Goal: Task Accomplishment & Management: Use online tool/utility

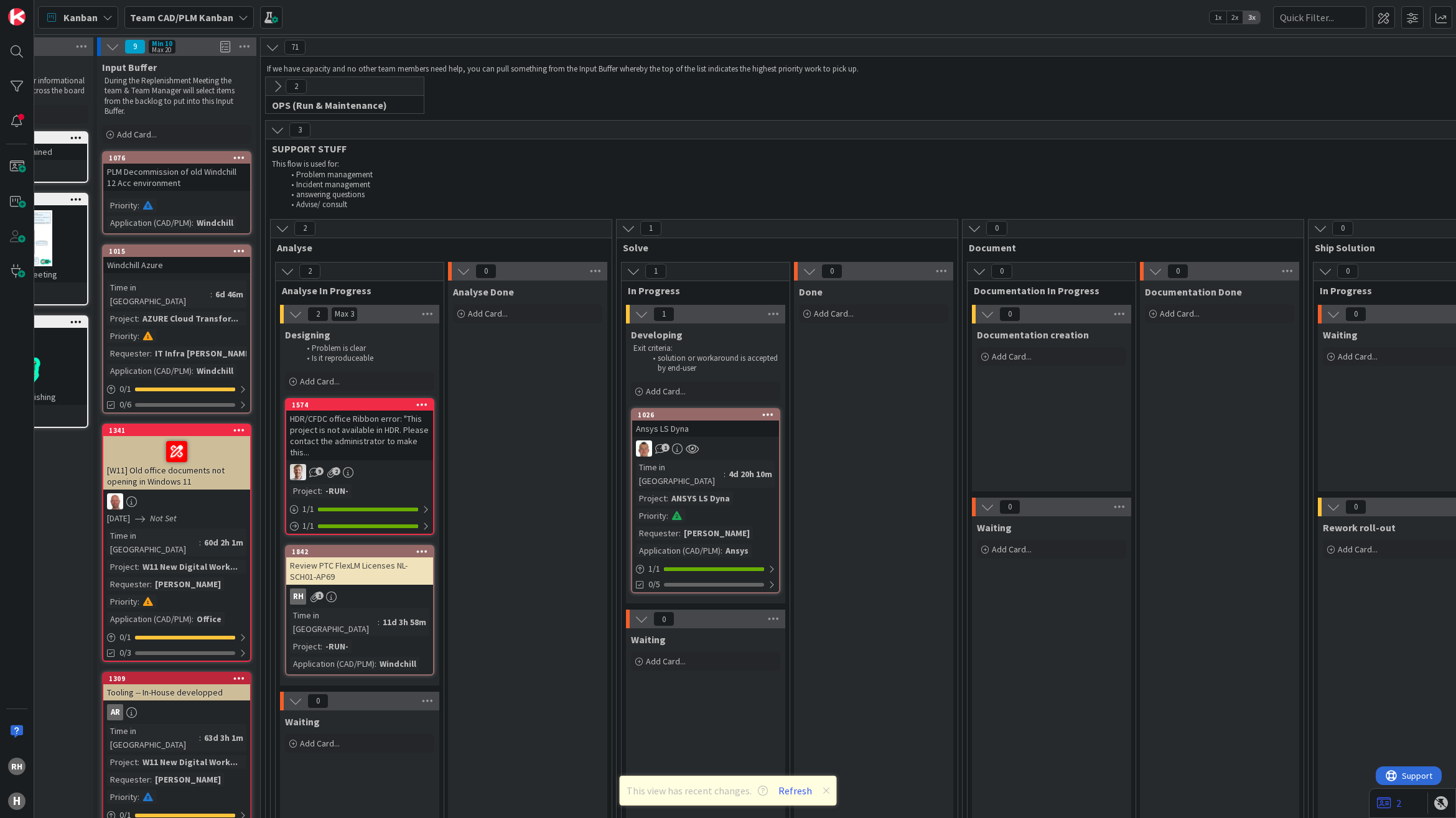
scroll to position [0, 69]
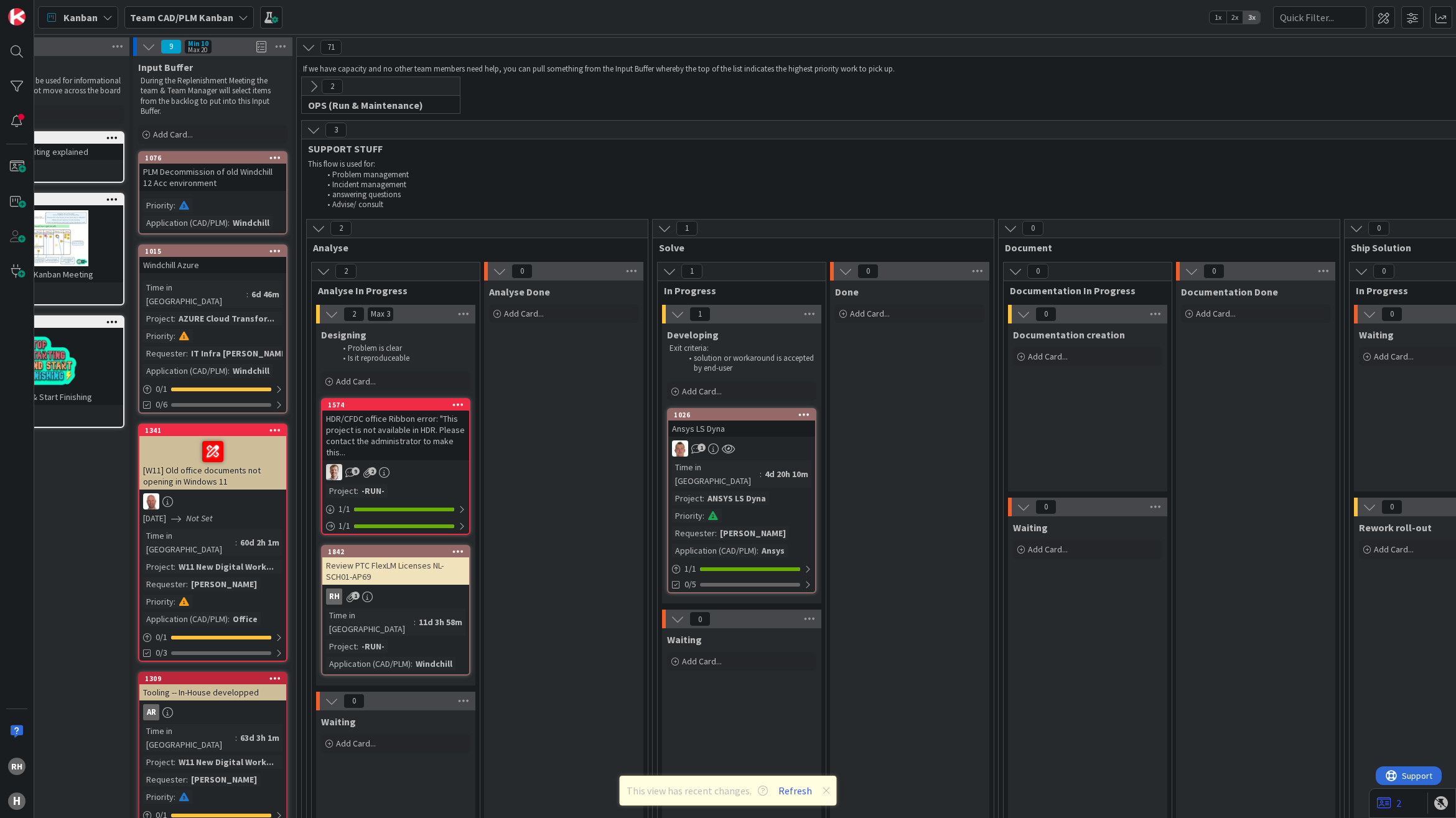
click at [314, 87] on icon at bounding box center [314, 86] width 14 height 14
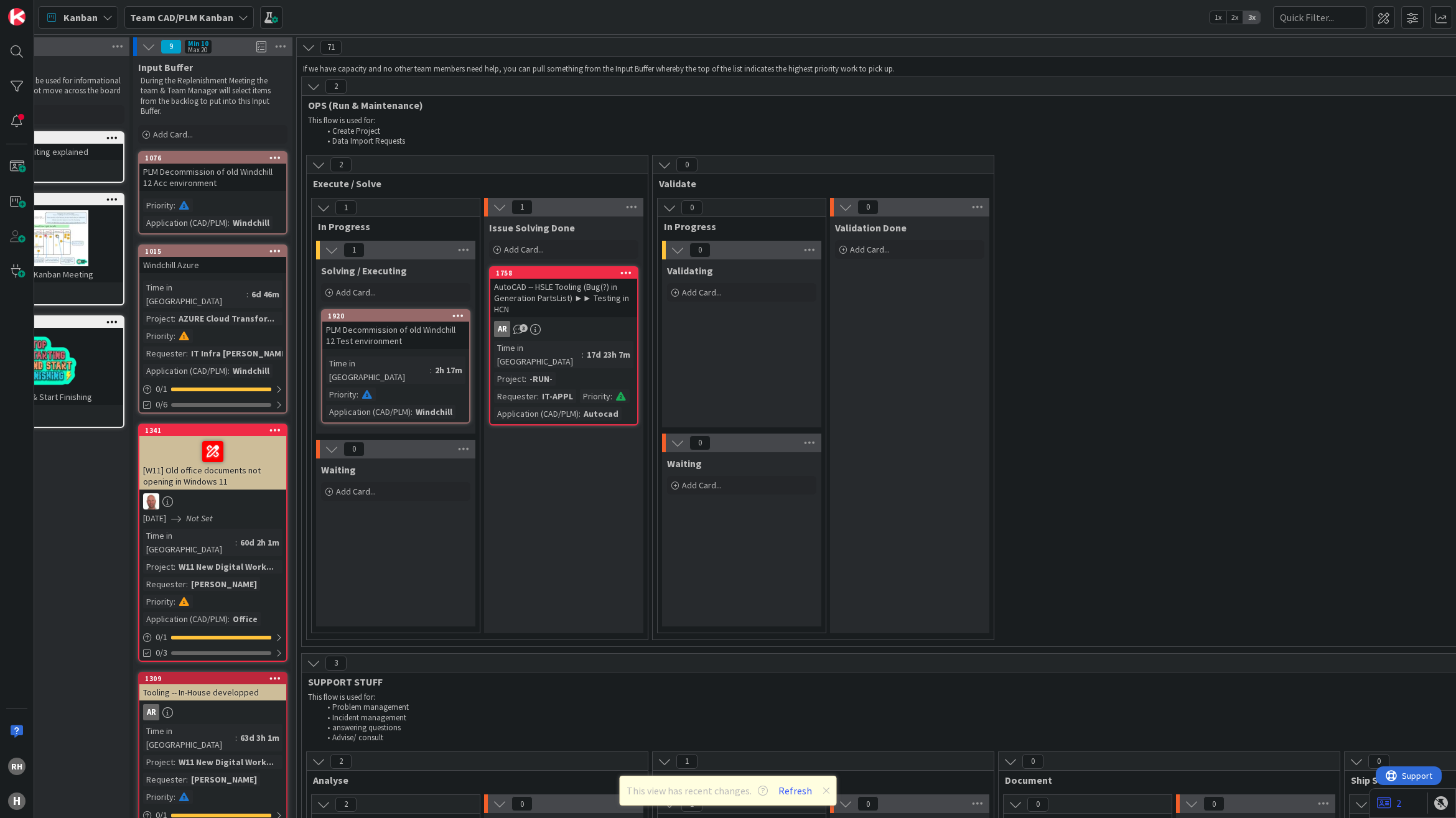
click at [314, 87] on icon at bounding box center [314, 86] width 14 height 14
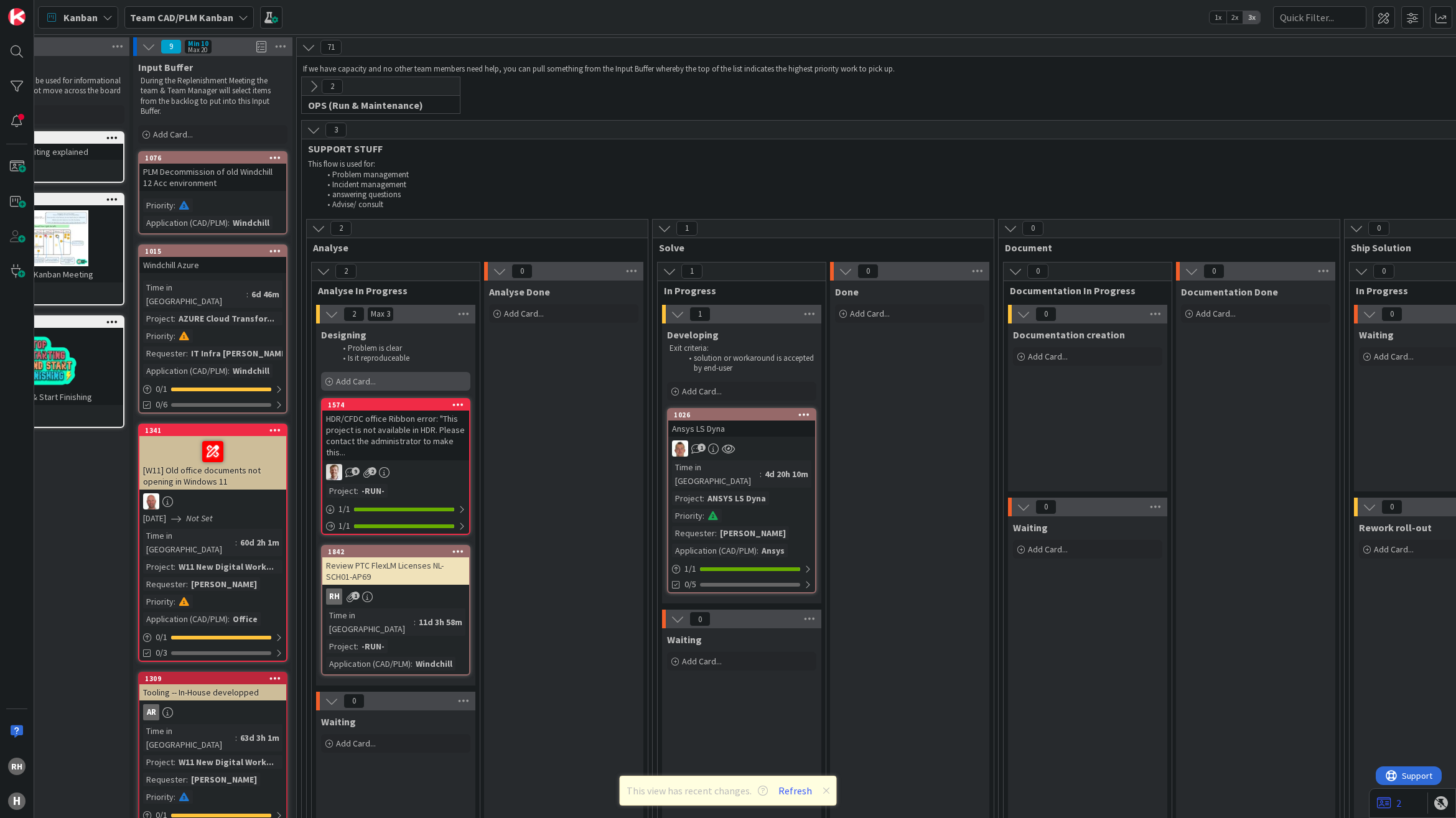
click at [369, 382] on span "Add Card..." at bounding box center [355, 381] width 40 height 12
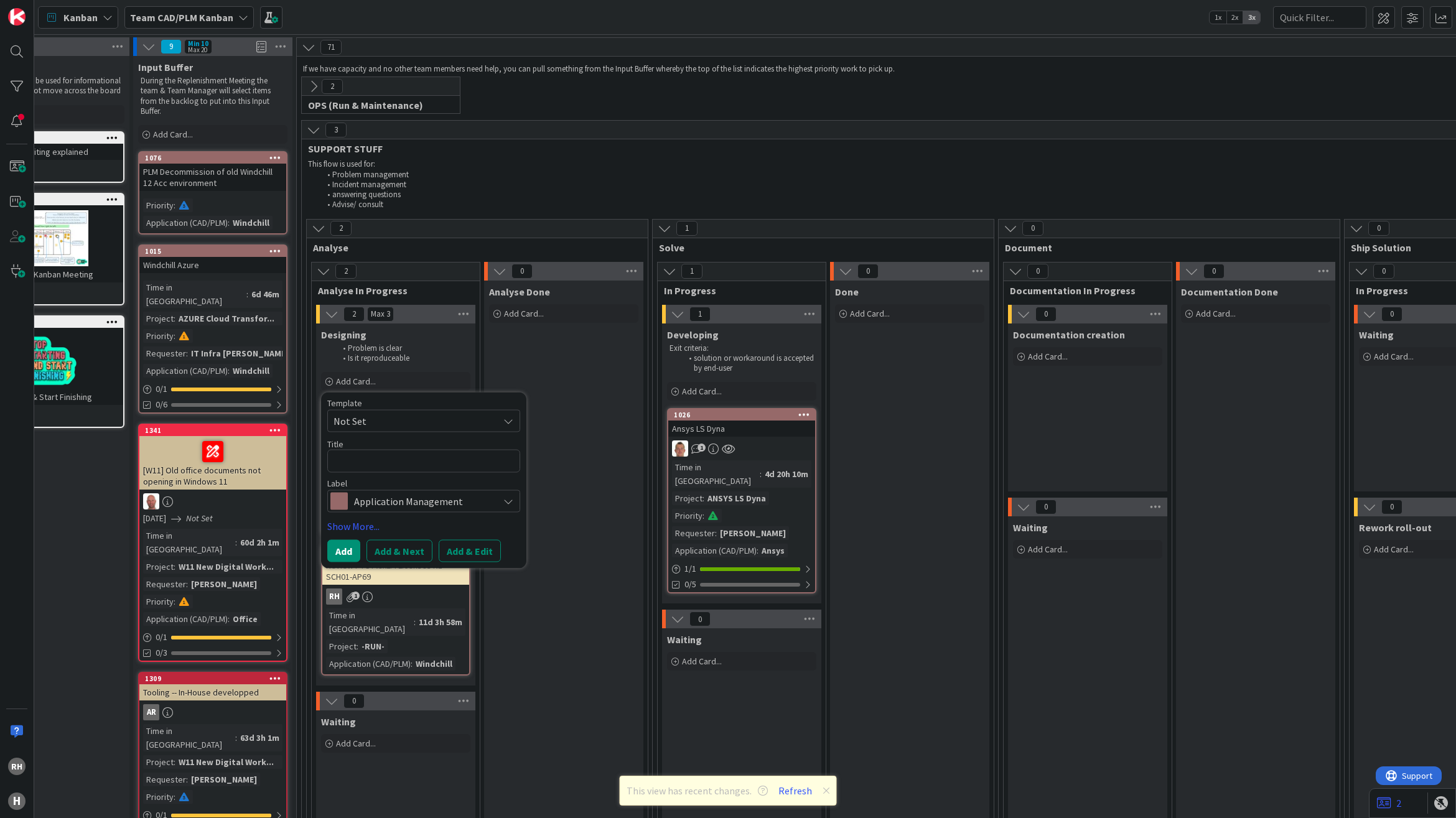
click at [387, 415] on span "Not Set" at bounding box center [412, 421] width 155 height 16
click at [371, 466] on textarea at bounding box center [423, 462] width 193 height 23
type textarea "x"
type textarea "R"
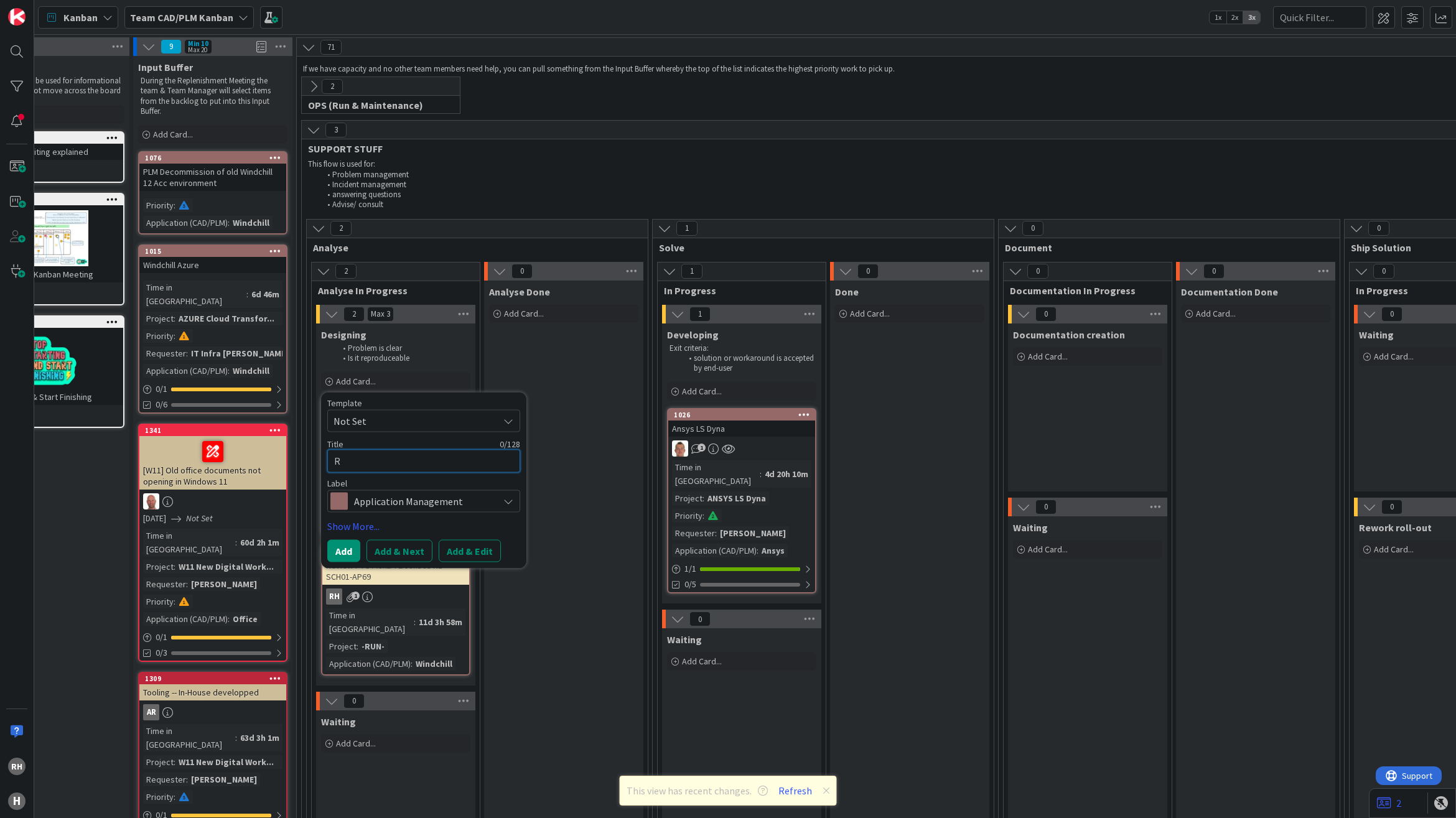
type textarea "x"
type textarea "RE"
type textarea "x"
type textarea "REp"
type textarea "x"
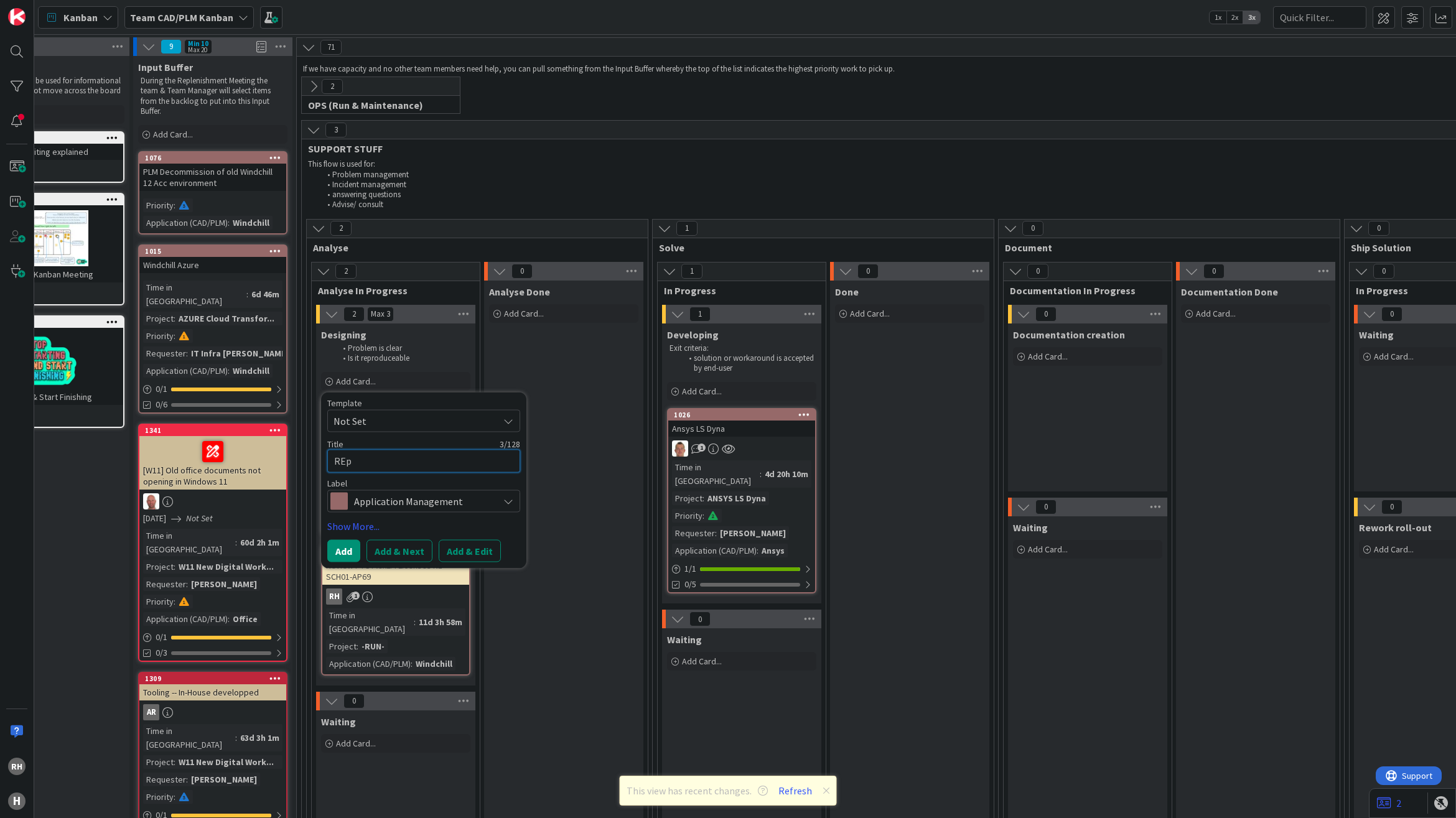
type textarea "REpl"
type textarea "x"
type textarea "REpli"
type textarea "x"
type textarea "REplic"
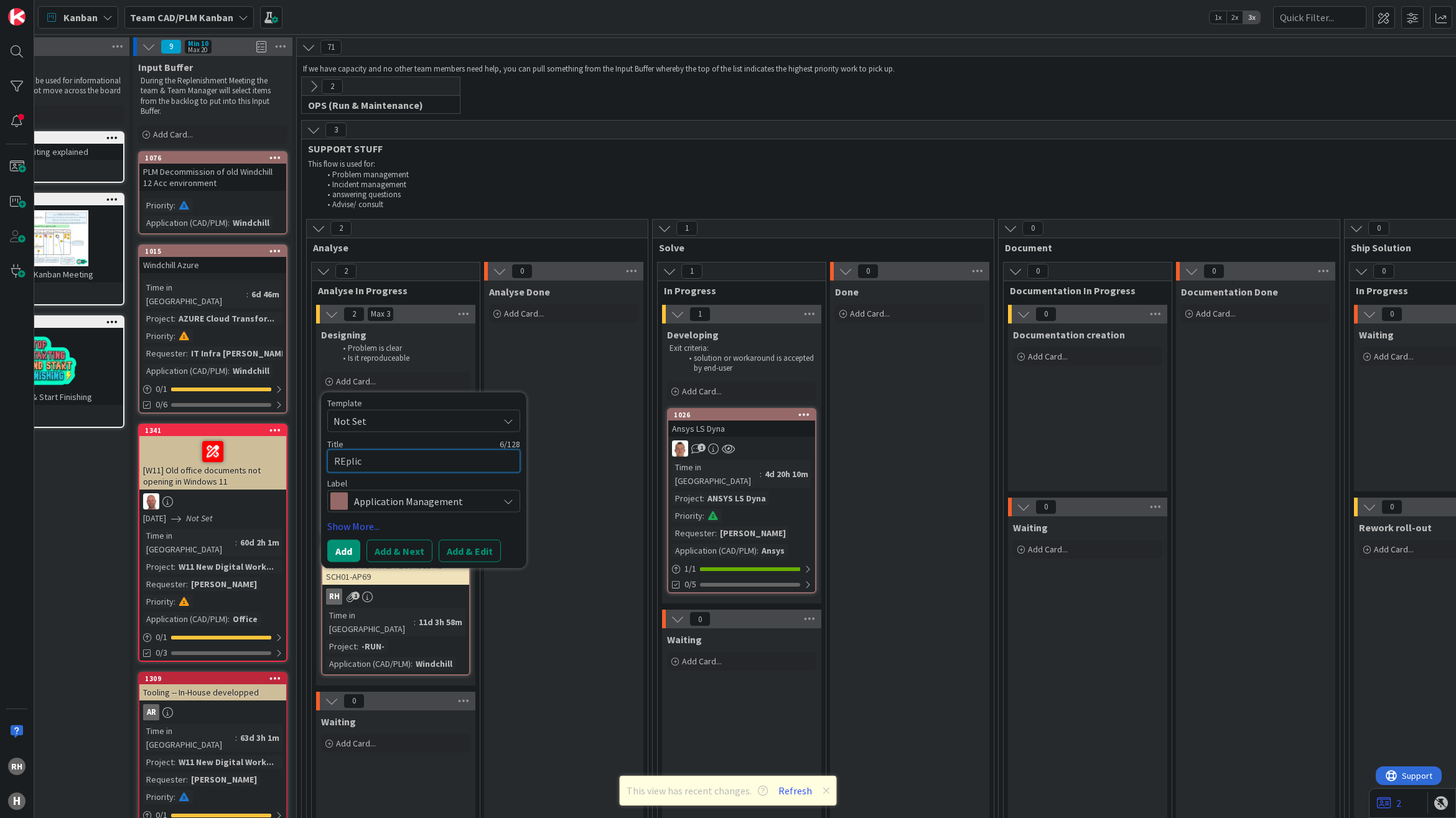
type textarea "x"
type textarea "REplica"
type textarea "x"
type textarea "REplicat"
type textarea "x"
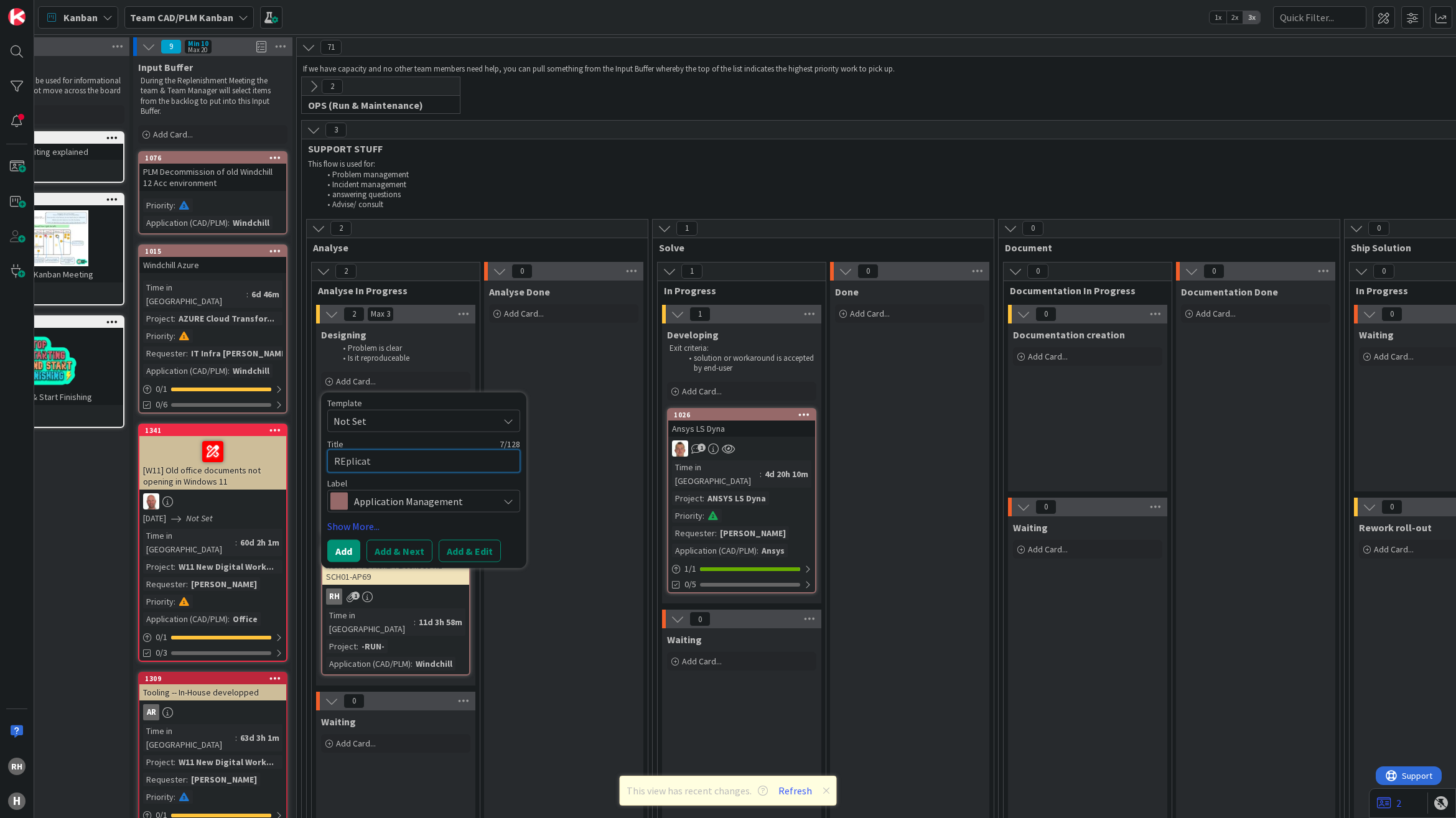
type textarea "REplicati"
type textarea "x"
type textarea "REplicatio"
type textarea "x"
type textarea "REplication"
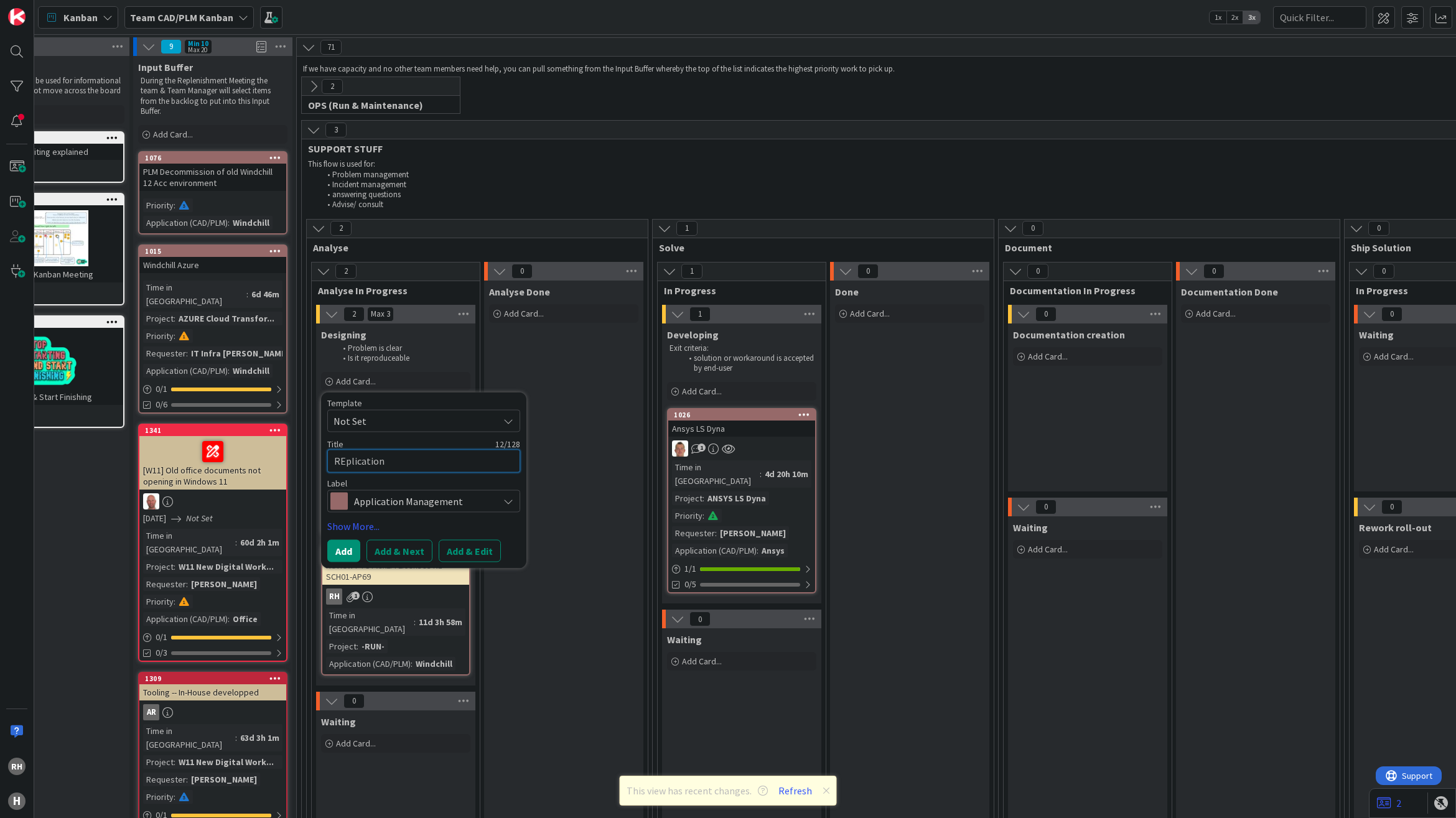
type textarea "x"
type textarea "REplication I"
type textarea "x"
type textarea "REplication Is"
type textarea "x"
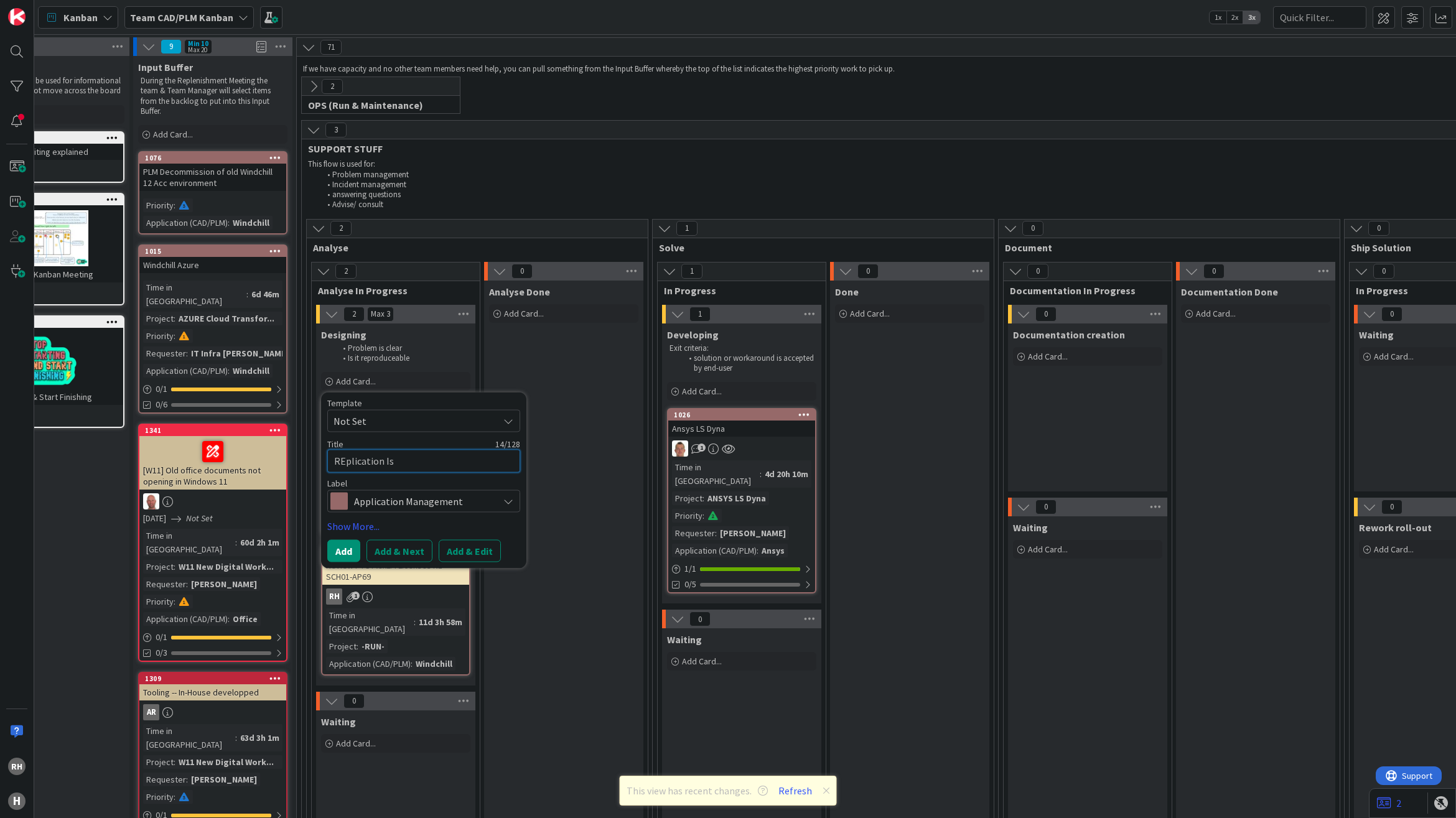
type textarea "REplication Iss"
type textarea "x"
type textarea "REplication Issu"
type textarea "x"
type textarea "REplication Issue"
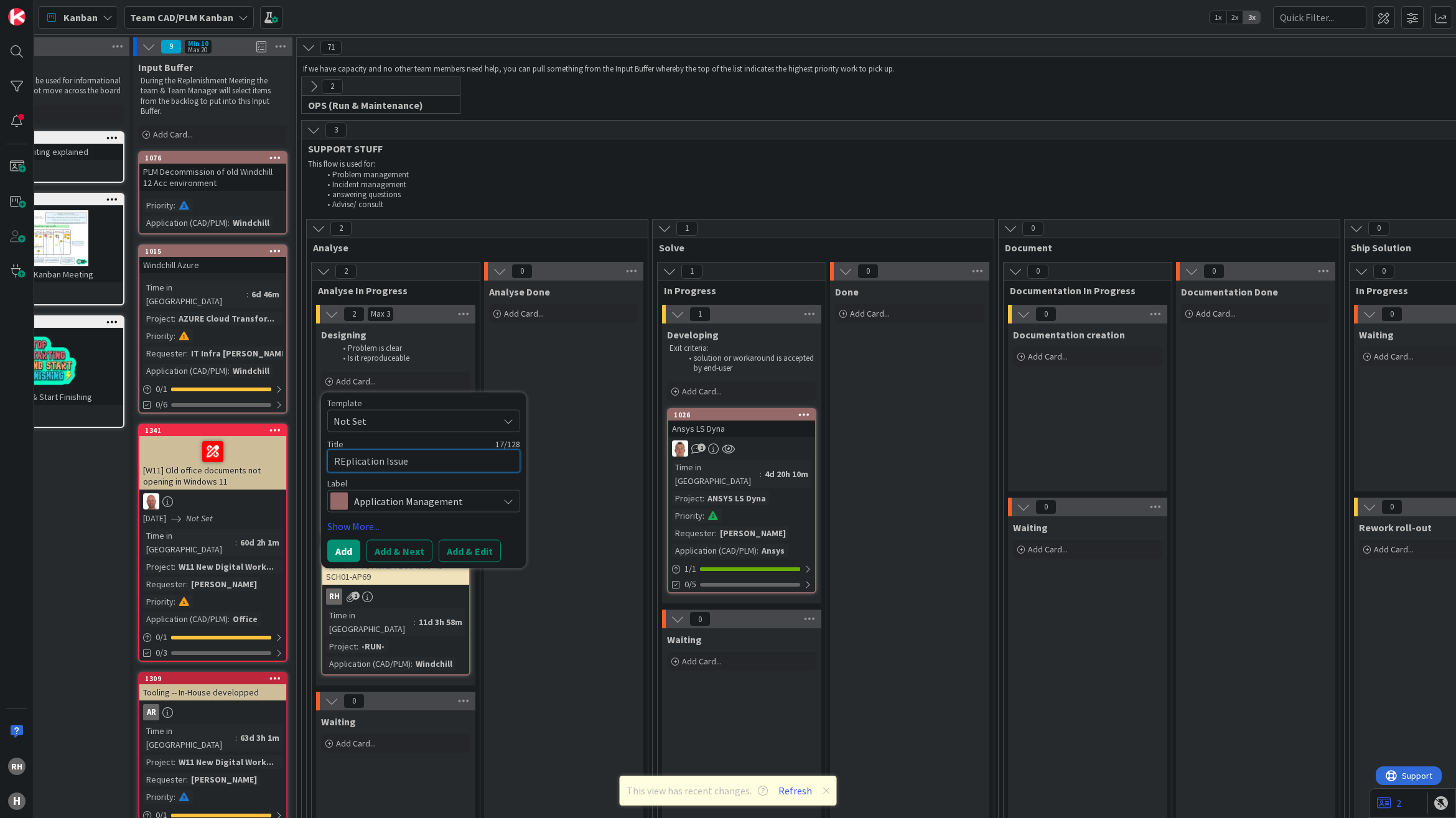
type textarea "x"
type textarea "REplication Issues"
type textarea "x"
type textarea "REplication Issues"
type textarea "x"
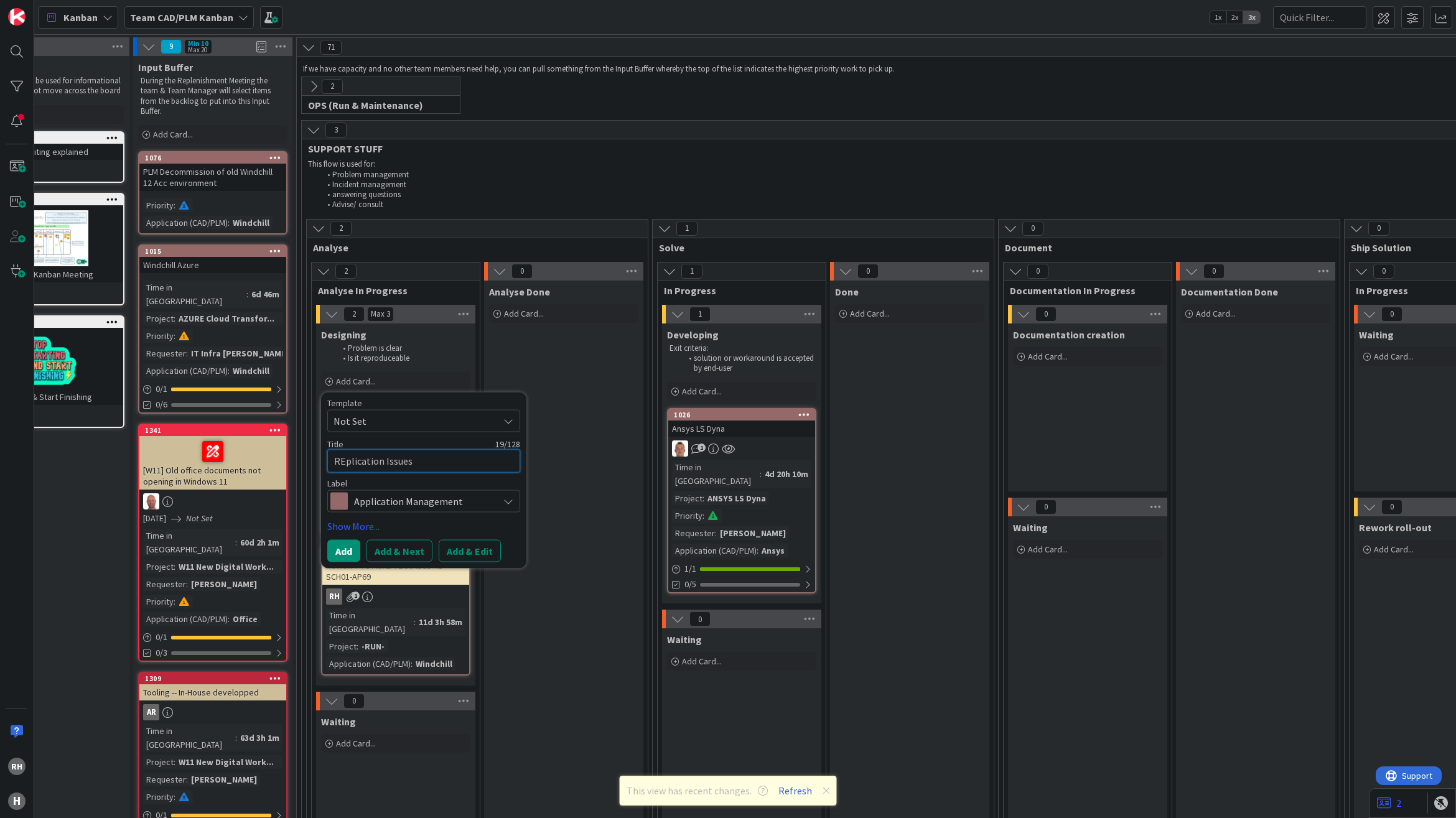
type textarea "REplication Issues W"
type textarea "x"
type textarea "REplication Issues Wi"
type textarea "x"
type textarea "REplication Issues Win"
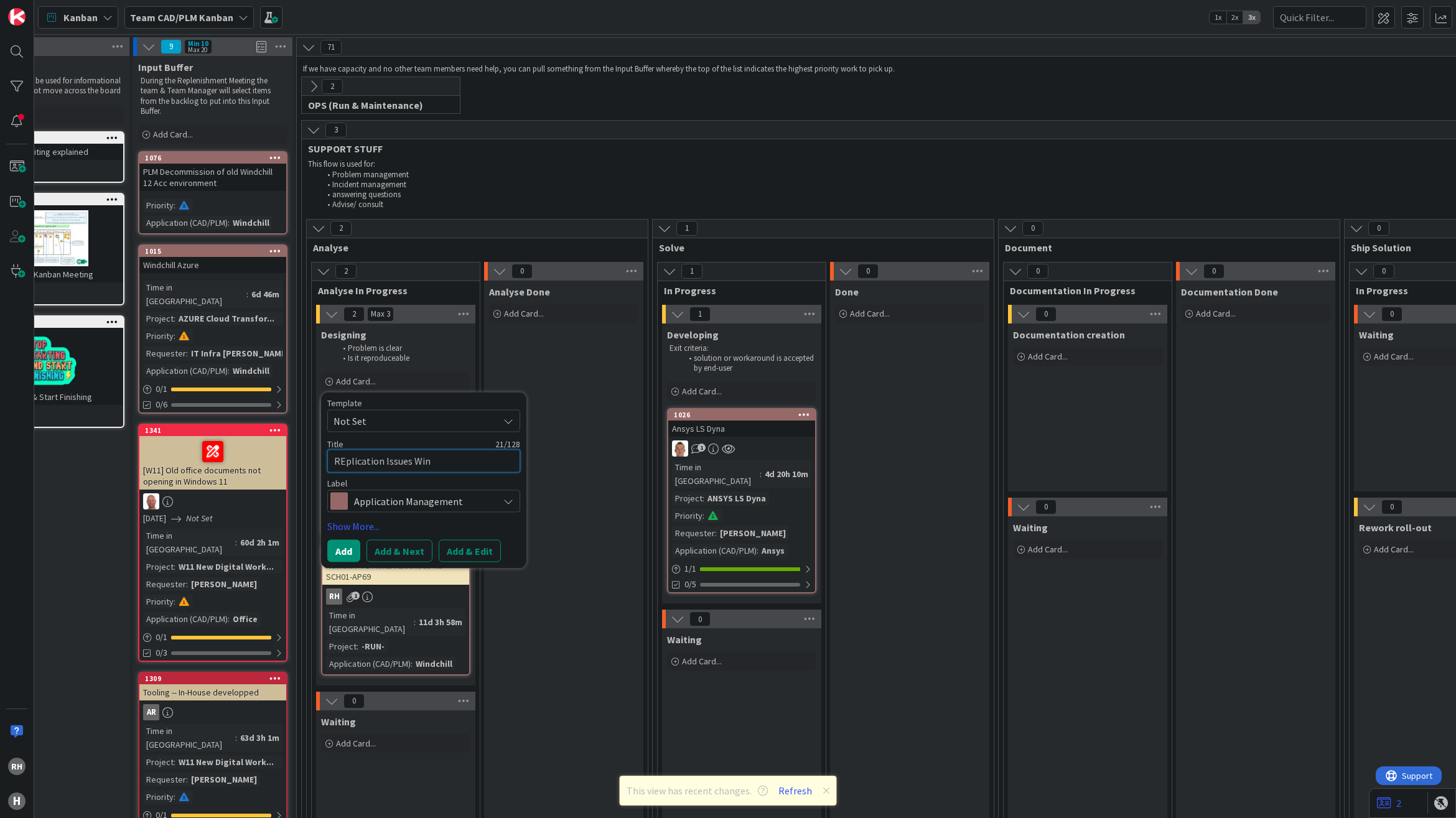
type textarea "x"
type textarea "REplication Issues Wind"
type textarea "x"
type textarea "REplication Issues Windc"
type textarea "x"
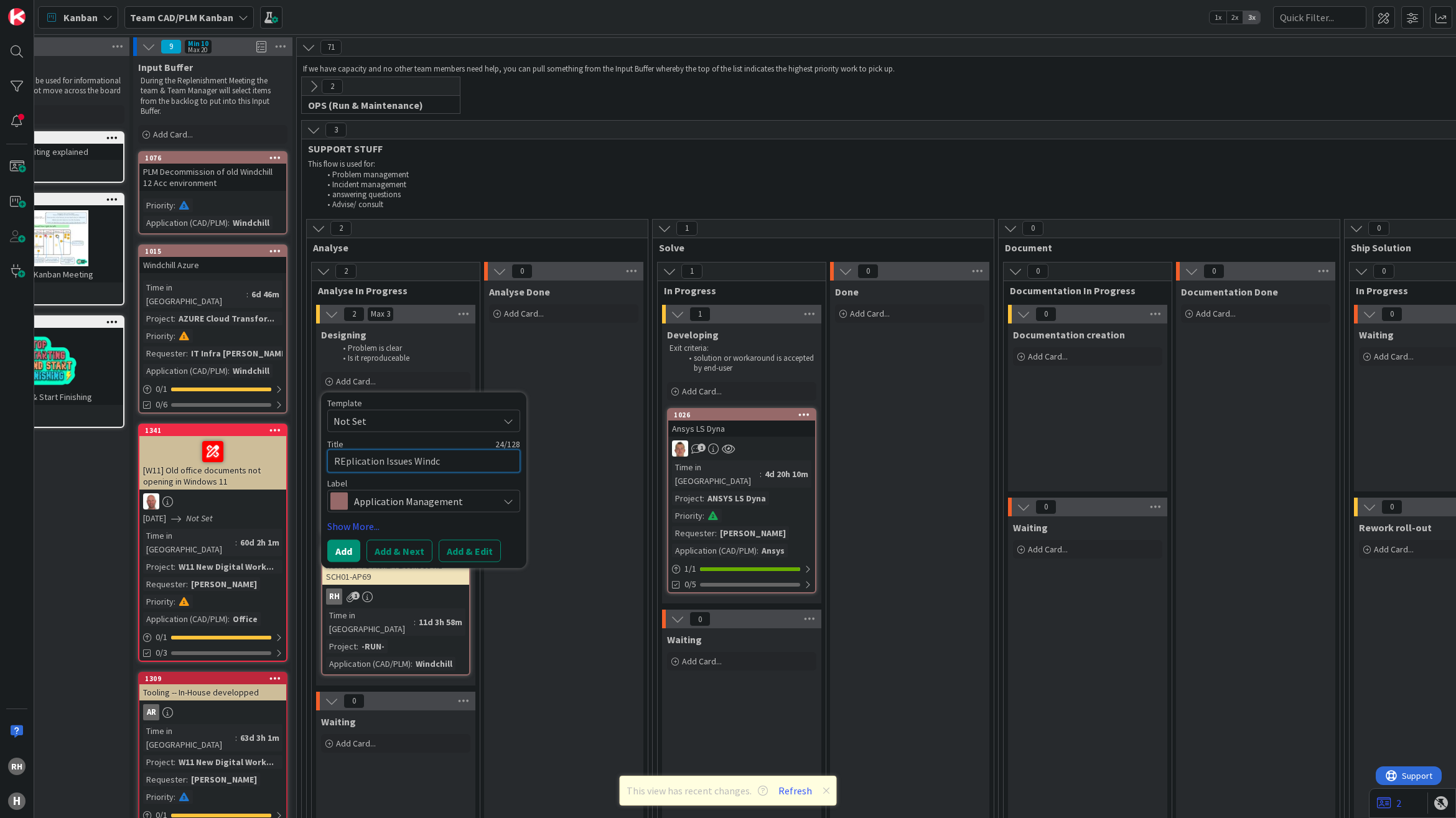
type textarea "REplication Issues Windch"
type textarea "x"
type textarea "REplication Issues Windchi"
type textarea "x"
type textarea "REplication Issues Windchil"
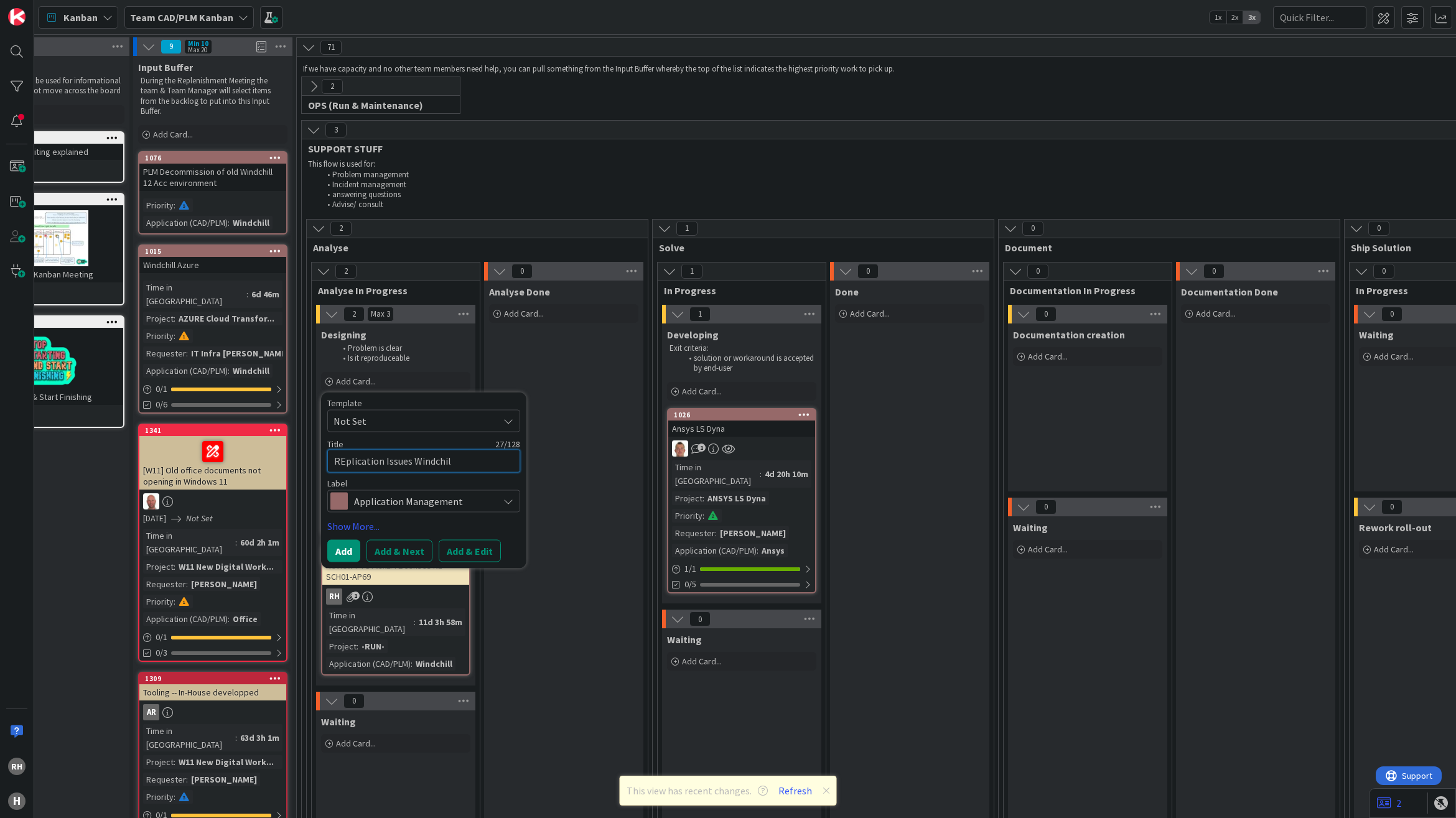
type textarea "x"
type textarea "REplication Issues Windchill"
type textarea "x"
type textarea "Replication Issues Windchill"
click at [440, 503] on span "Application Management" at bounding box center [423, 501] width 138 height 17
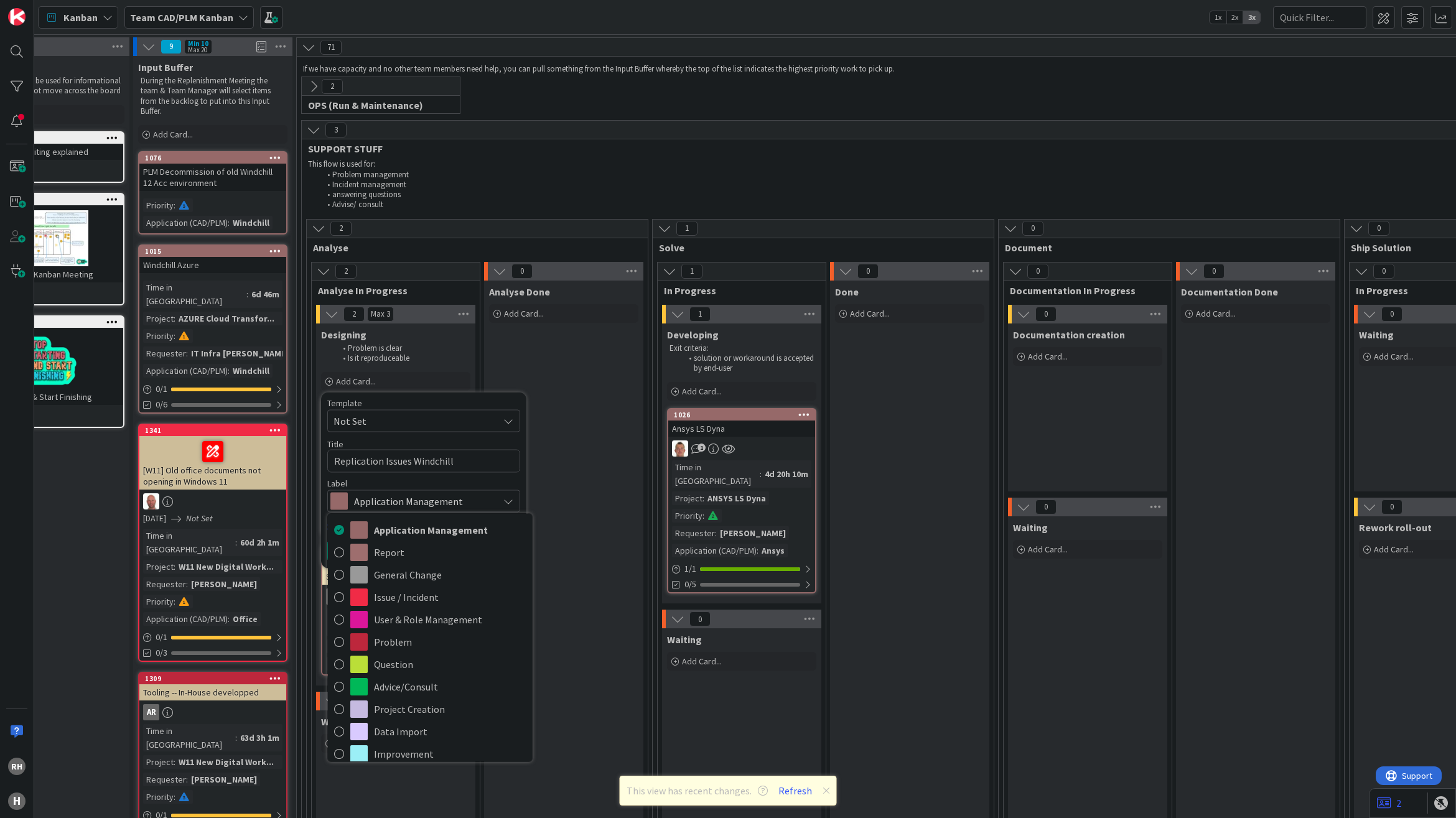
click at [440, 502] on span "Application Management" at bounding box center [423, 501] width 138 height 17
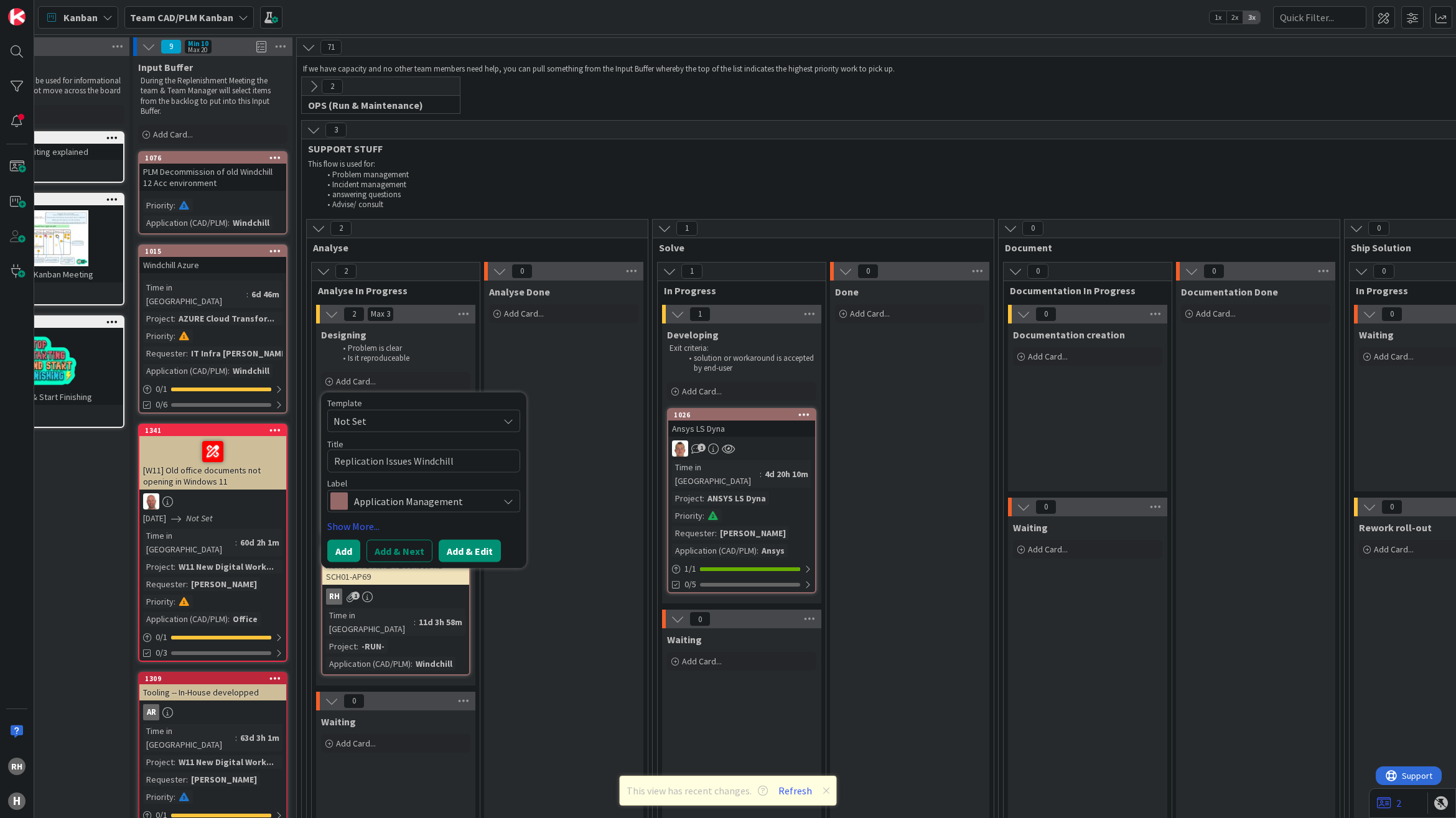
click at [465, 554] on button "Add & Edit" at bounding box center [470, 550] width 62 height 22
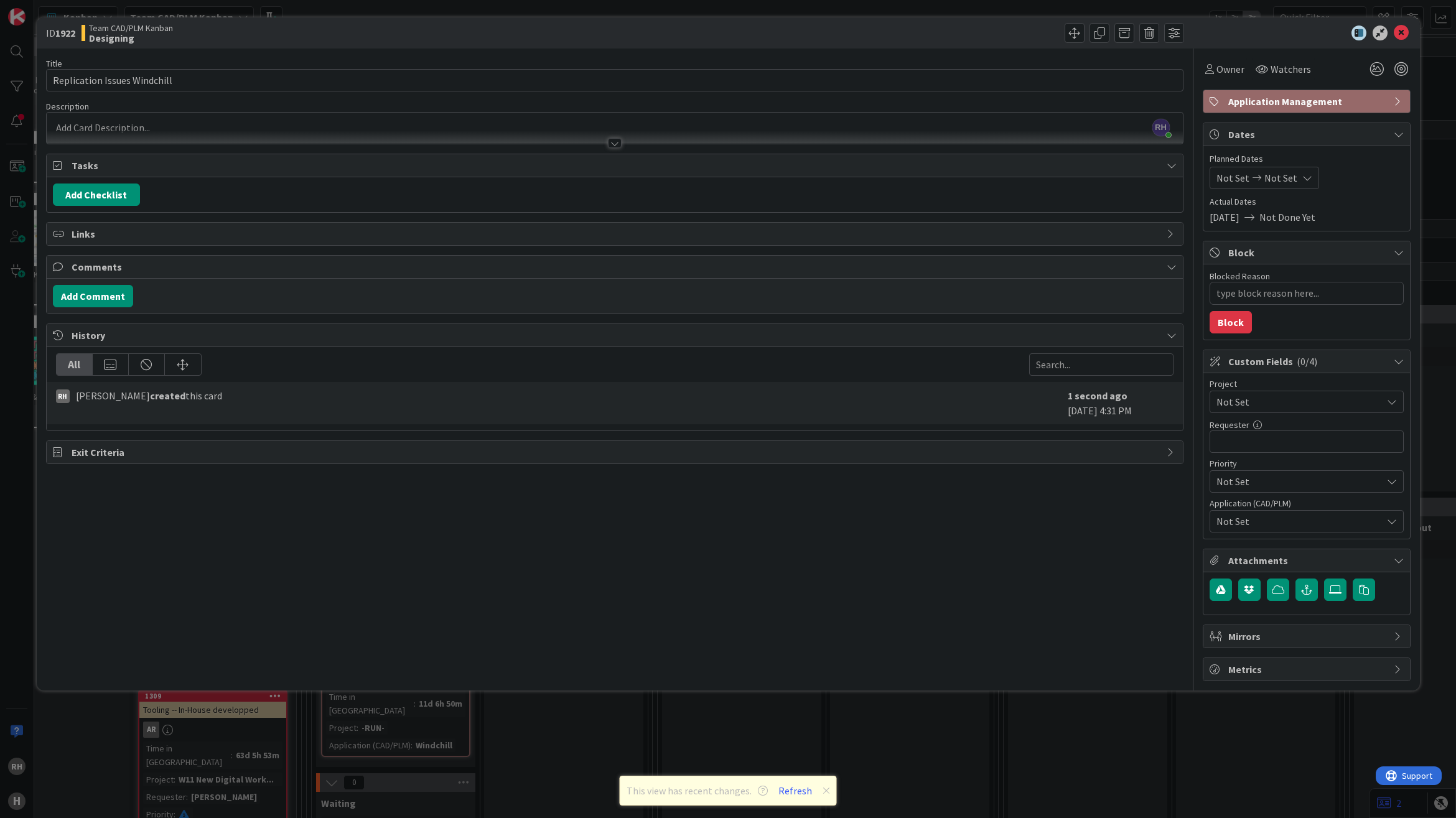
click at [1165, 520] on span "Not Set" at bounding box center [1300, 521] width 166 height 15
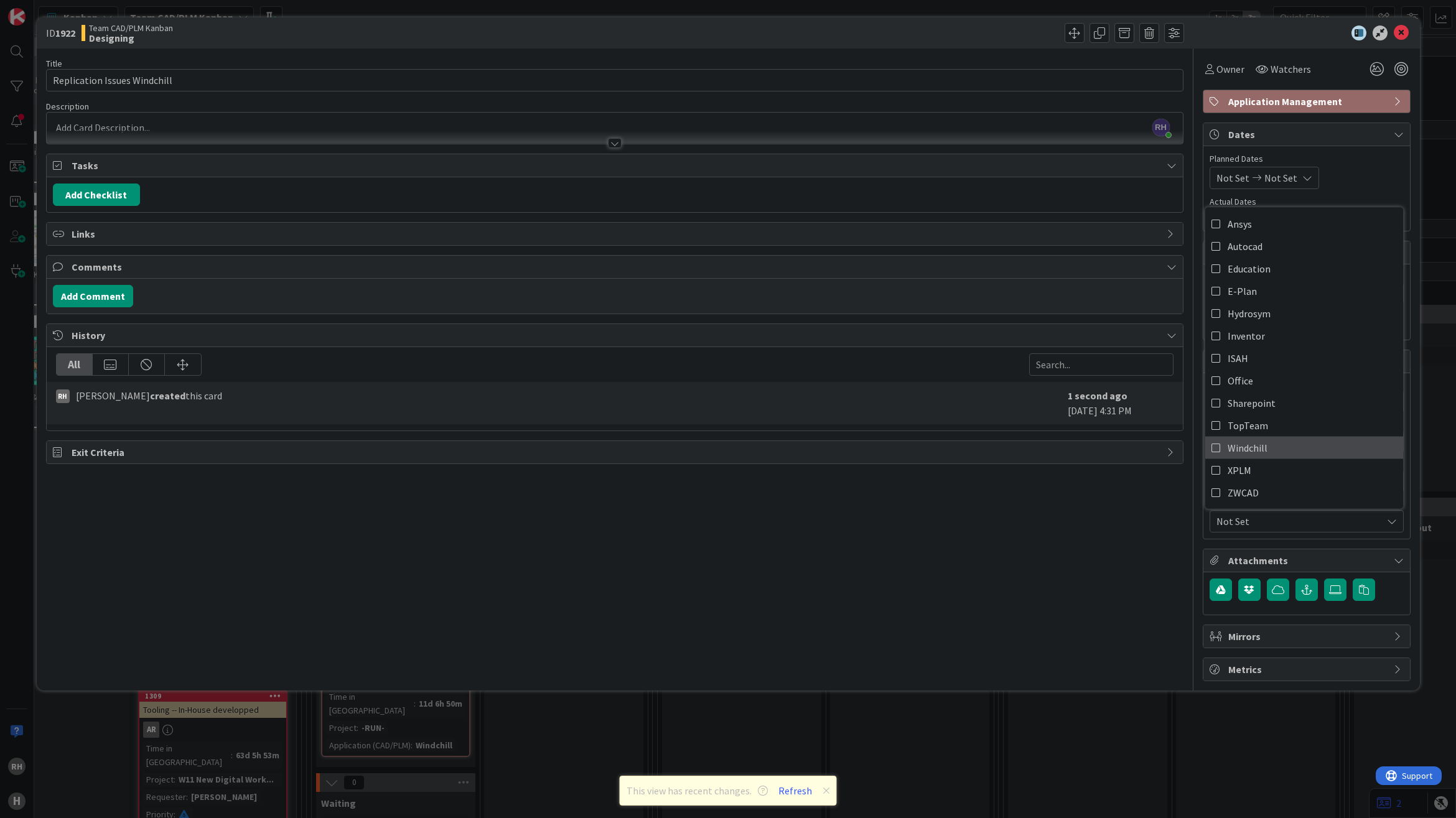
click at [1165, 445] on icon at bounding box center [1216, 446] width 10 height 18
click at [1165, 654] on div "ID 1922 Team CAD/PLM Kanban Designing Title 28 / 128 Replication Issues Windchi…" at bounding box center [728, 409] width 1456 height 818
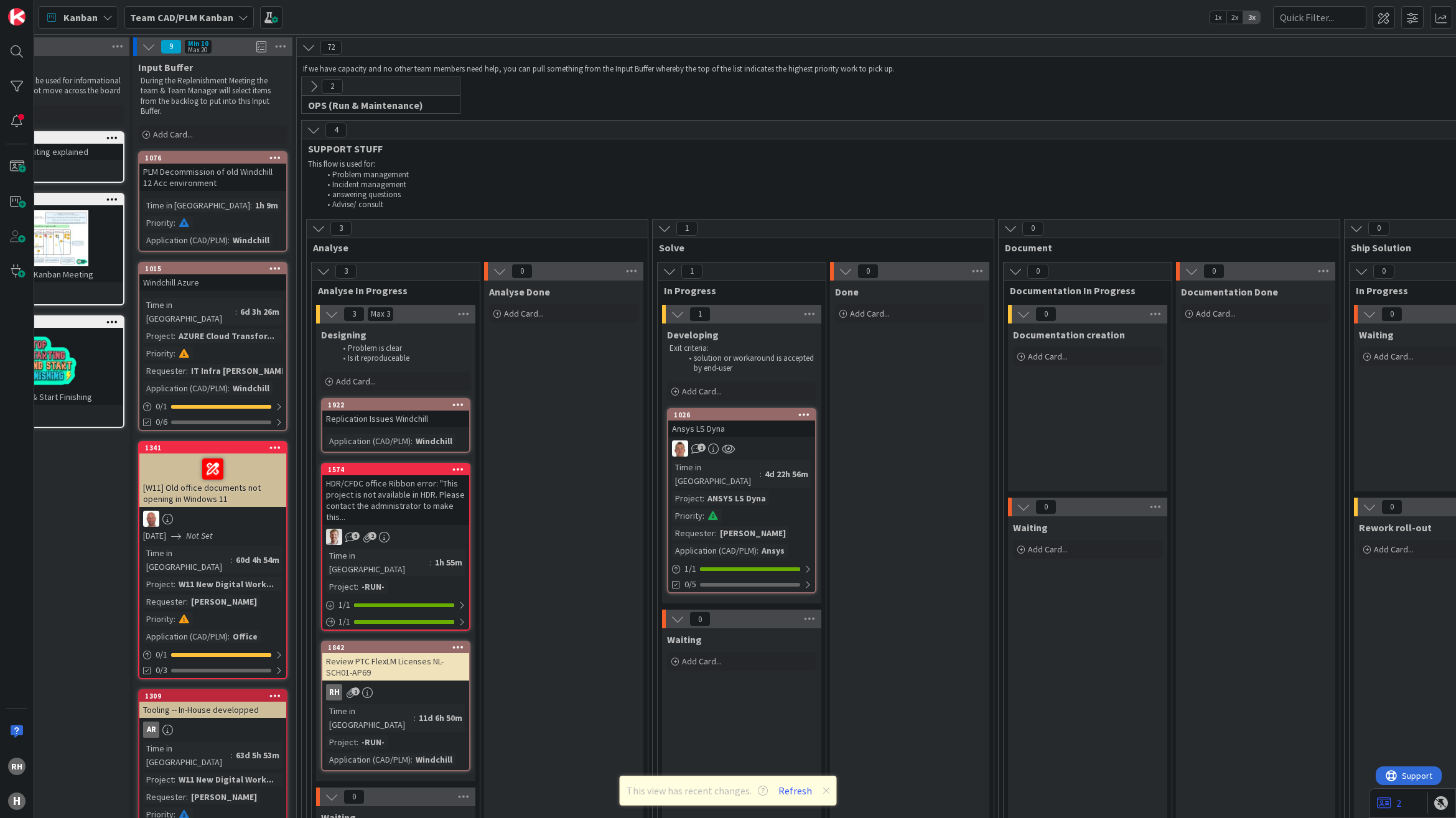
click at [374, 411] on div "Replication Issues Windchill" at bounding box center [395, 418] width 147 height 16
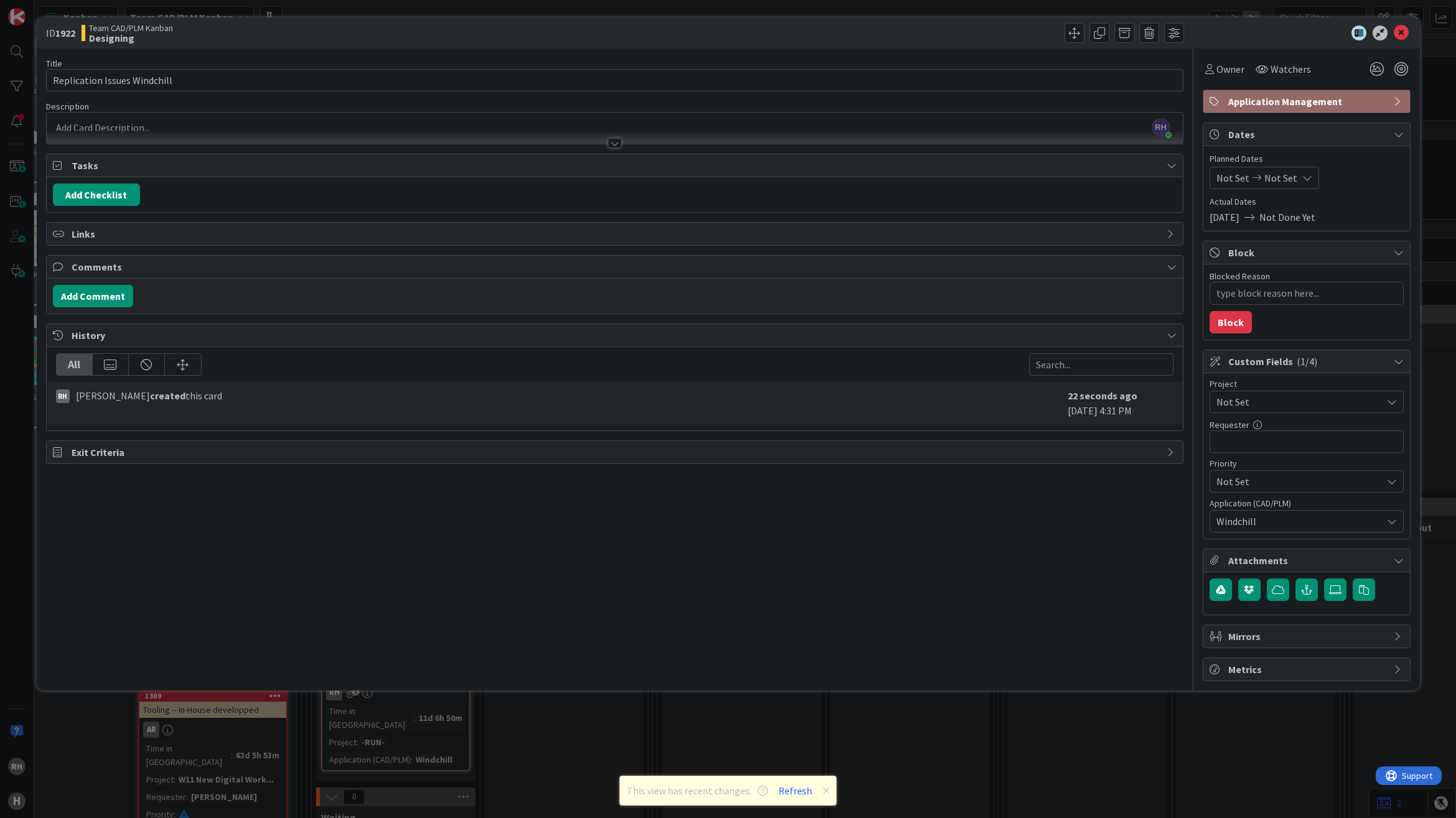
click at [1165, 403] on span "Not Set" at bounding box center [1297, 402] width 159 height 17
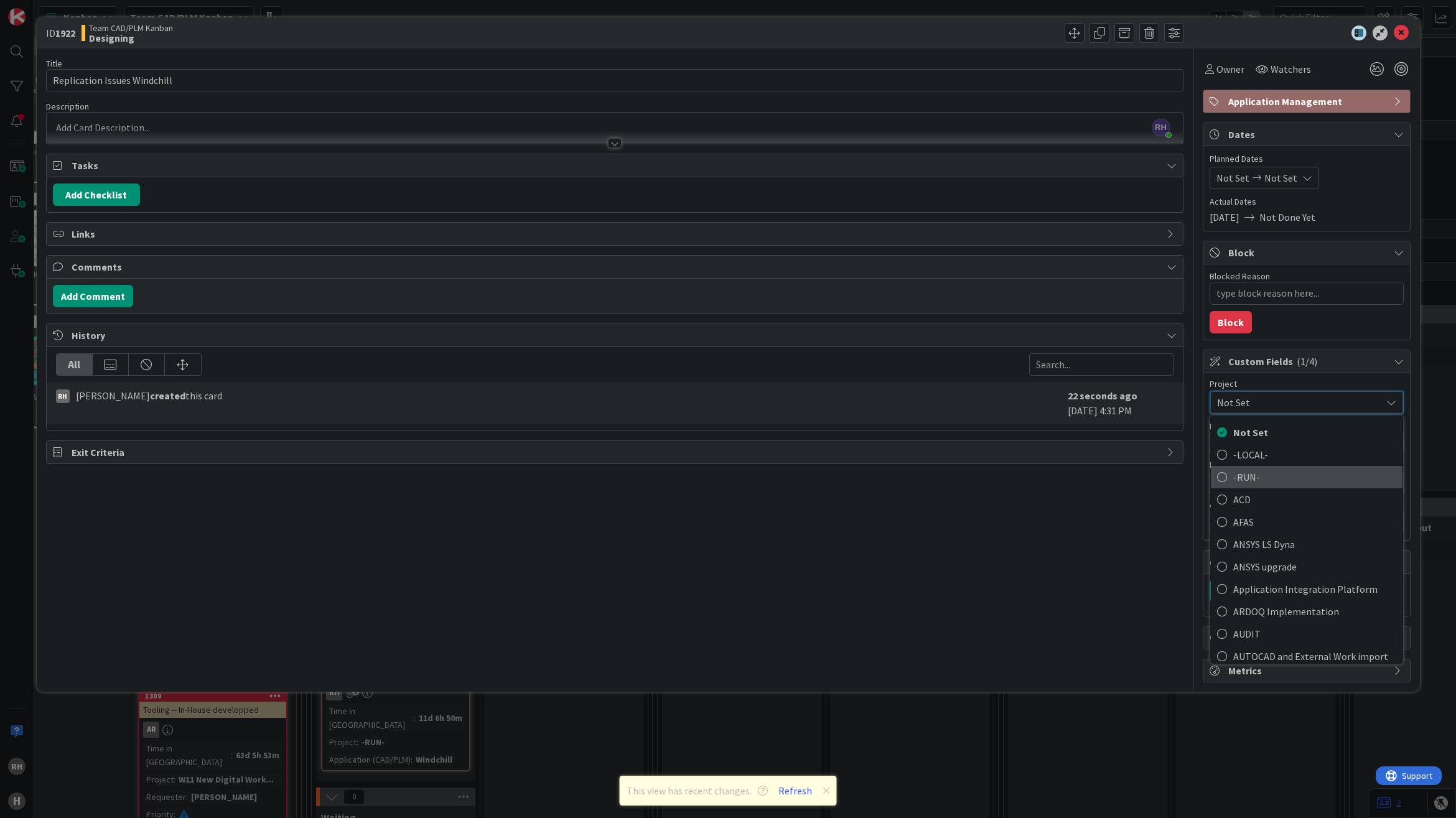
click at [1165, 483] on span "-RUN-" at bounding box center [1315, 476] width 163 height 18
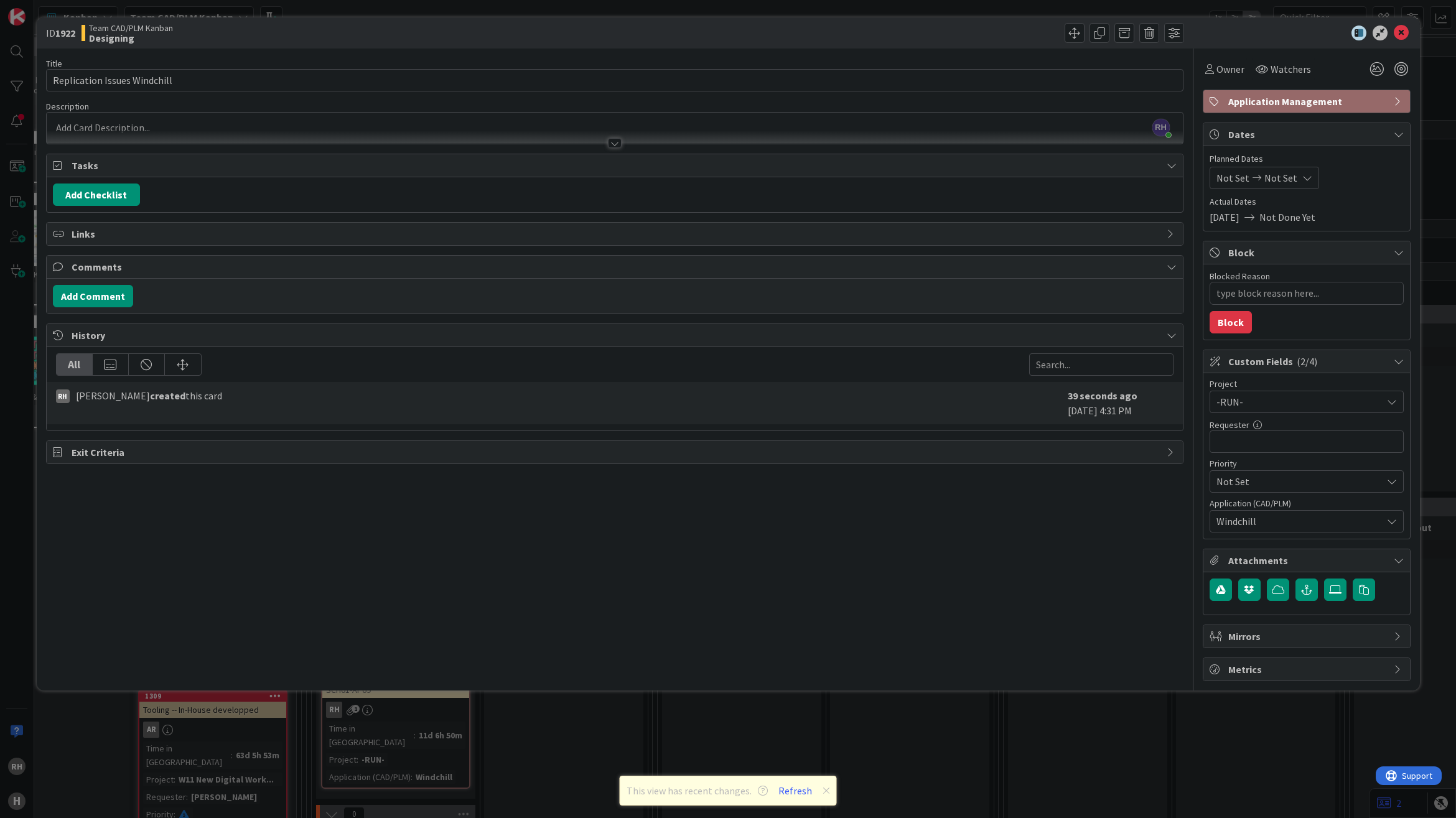
type textarea "x"
click at [72, 126] on div "[PERSON_NAME] just joined" at bounding box center [614, 128] width 1137 height 31
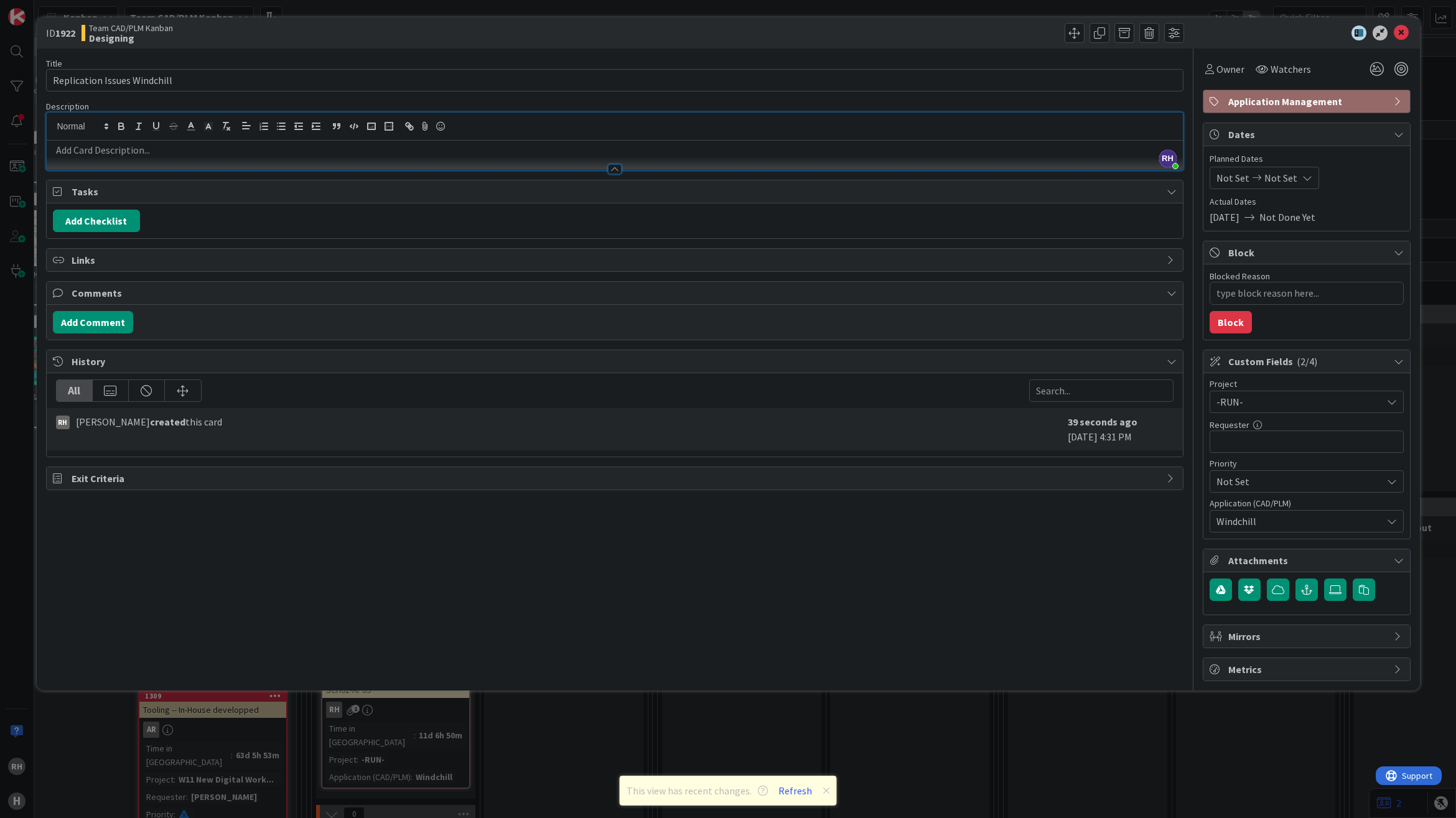
click at [92, 150] on p at bounding box center [615, 149] width 1124 height 15
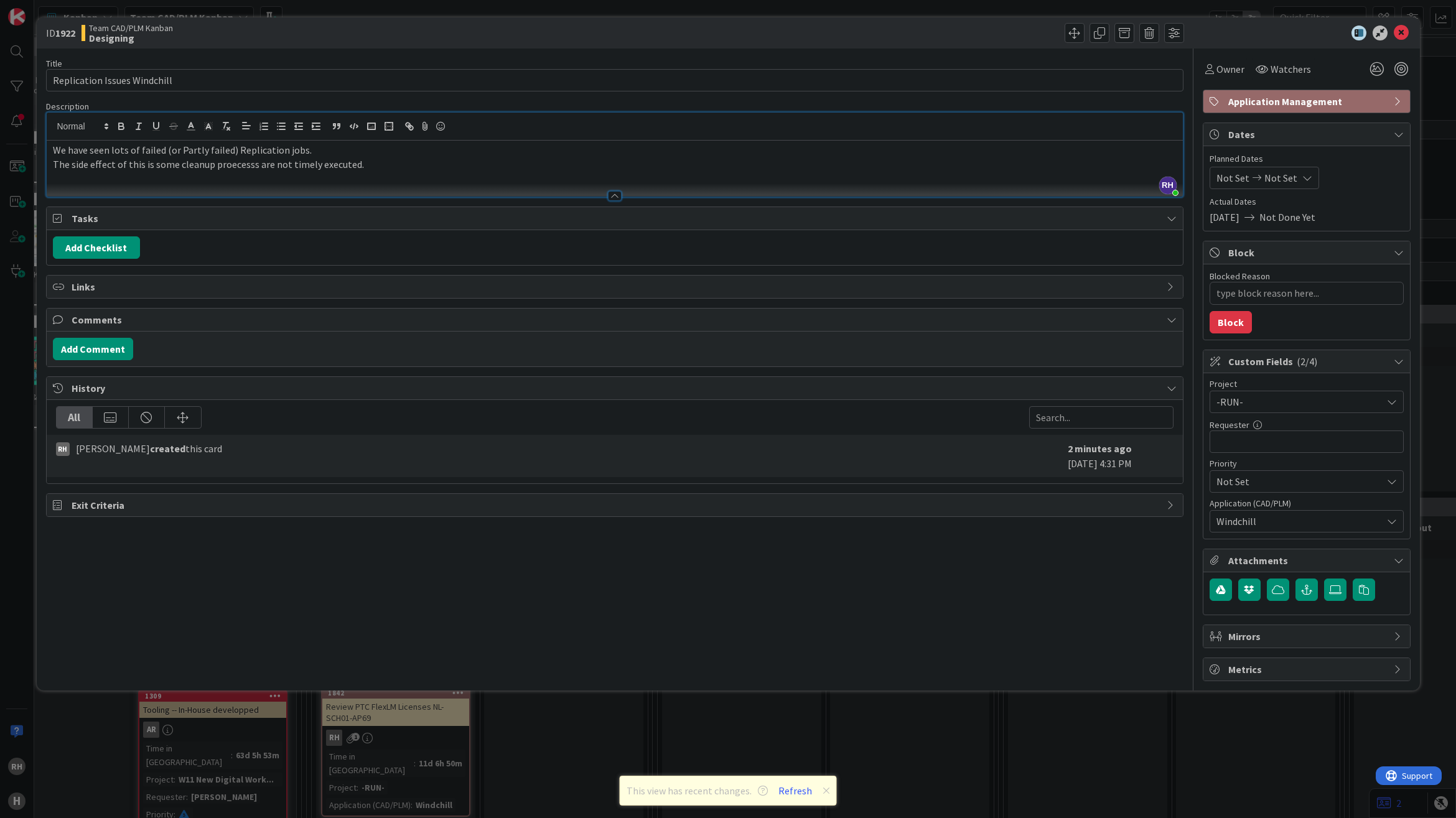
click at [243, 180] on div "We have seen lots of failed (or Partly failed) Replication jobs. The side effec…" at bounding box center [614, 169] width 1137 height 56
click at [422, 160] on p "The side effect of this is some cleanup proecesss are not timely executed." at bounding box center [615, 164] width 1124 height 15
click at [375, 166] on p "The side effect of this is some cleanup processes are not timely executed." at bounding box center [615, 164] width 1124 height 15
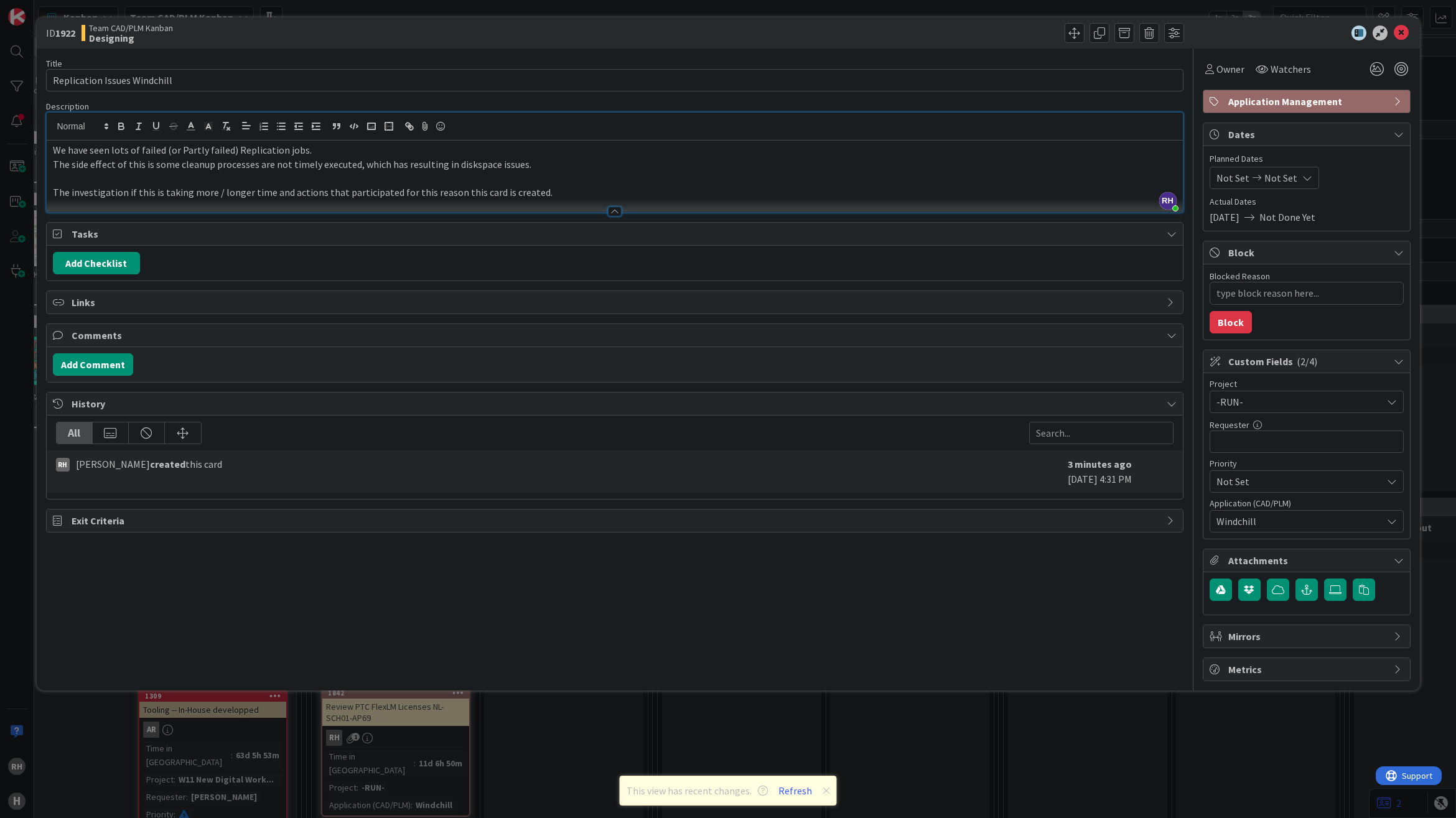
click at [157, 371] on div "Add Comment" at bounding box center [615, 364] width 1124 height 22
click at [103, 367] on button "Add Comment" at bounding box center [93, 364] width 81 height 22
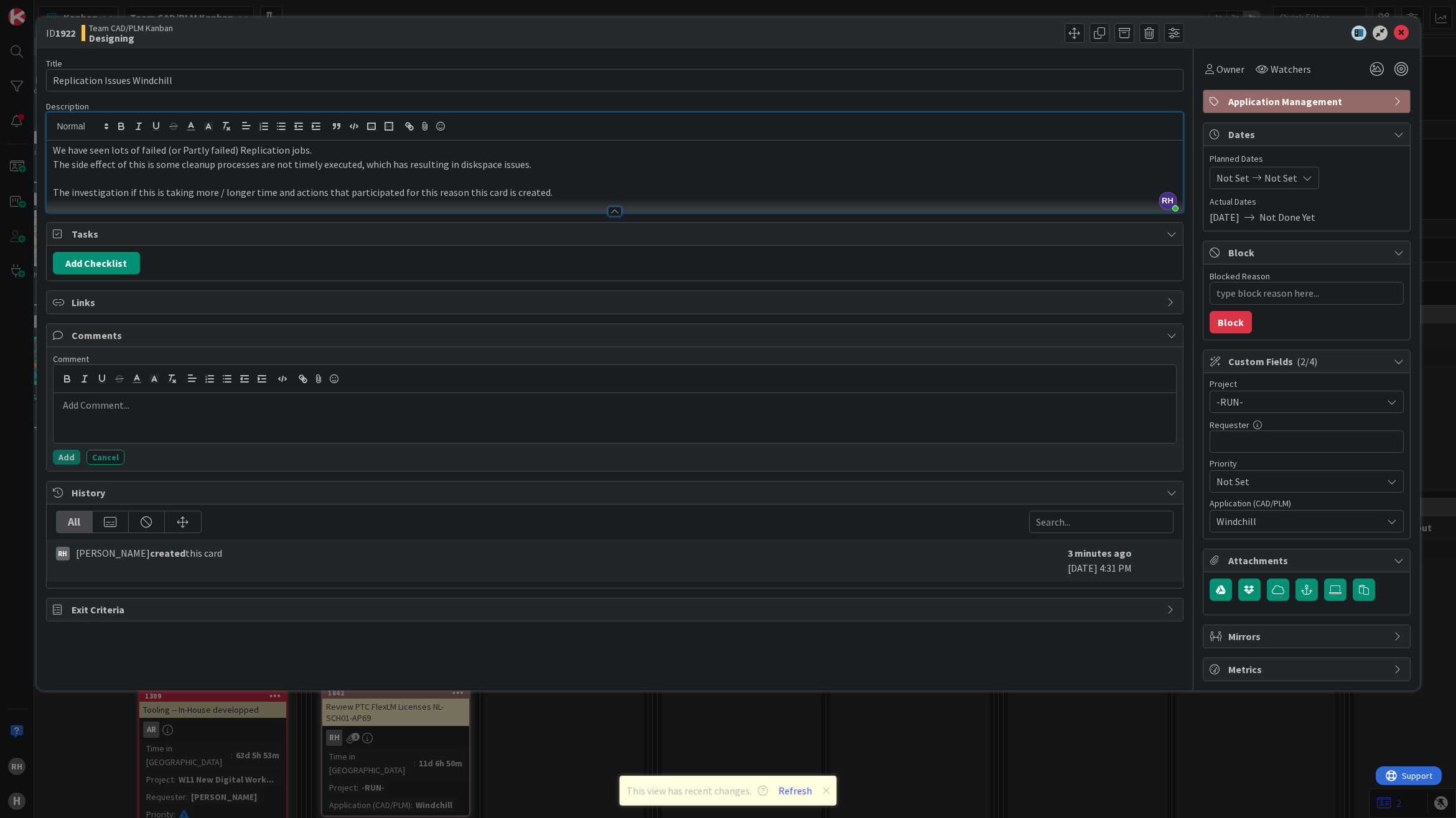
click at [565, 171] on p "The side effect of this is some cleanup processes are not timely executed, whic…" at bounding box center [615, 164] width 1124 height 15
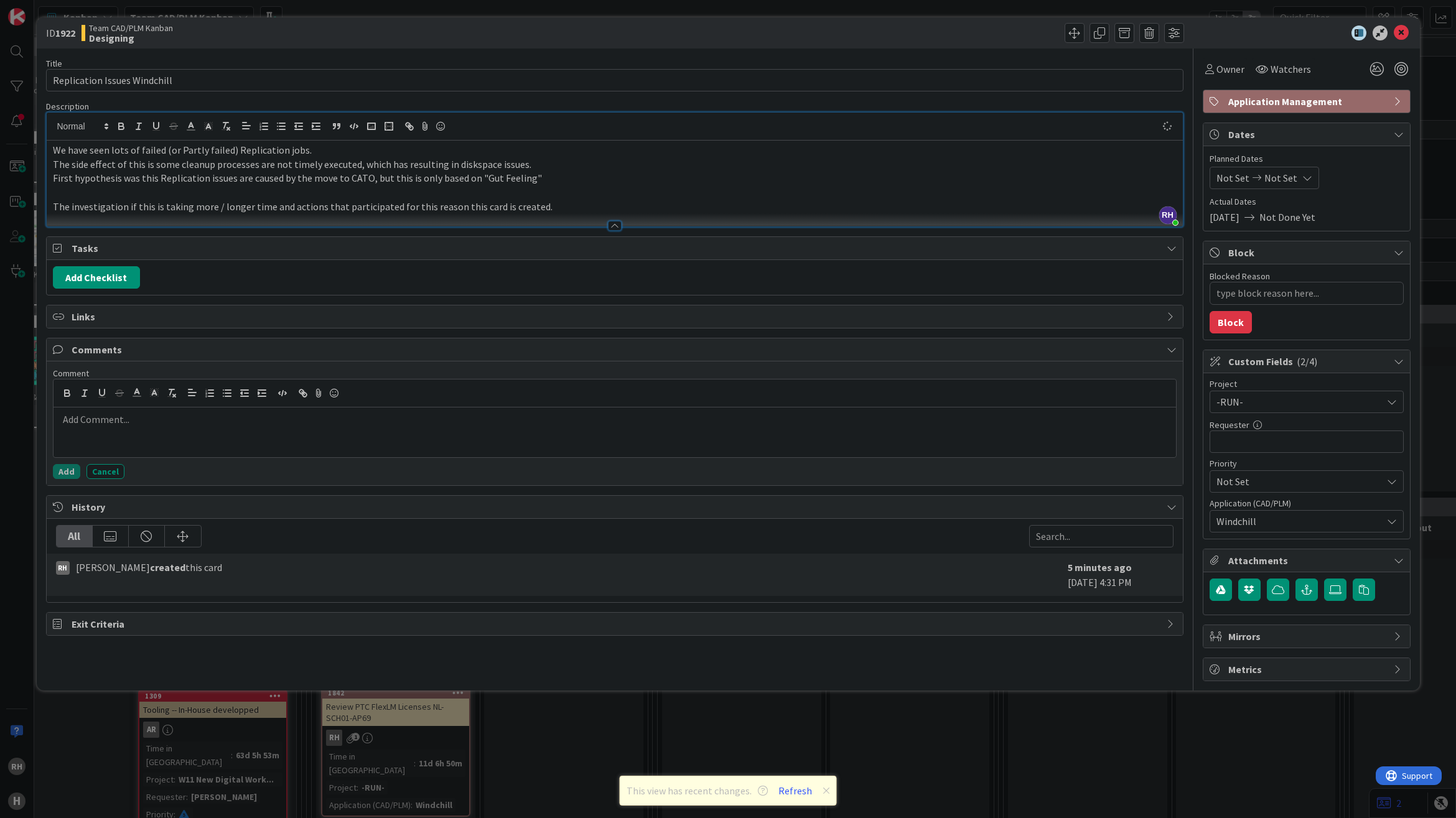
type textarea "x"
click at [109, 440] on div at bounding box center [614, 432] width 1123 height 49
drag, startPoint x: 131, startPoint y: 427, endPoint x: 149, endPoint y: 421, distance: 19.0
click at [149, 421] on p "Now we also are goining to nvestigate if very large files might be of influence." at bounding box center [614, 419] width 1112 height 15
click at [142, 427] on p "Now we also are goining to nvestigate if very large files might be of influence." at bounding box center [614, 419] width 1112 height 15
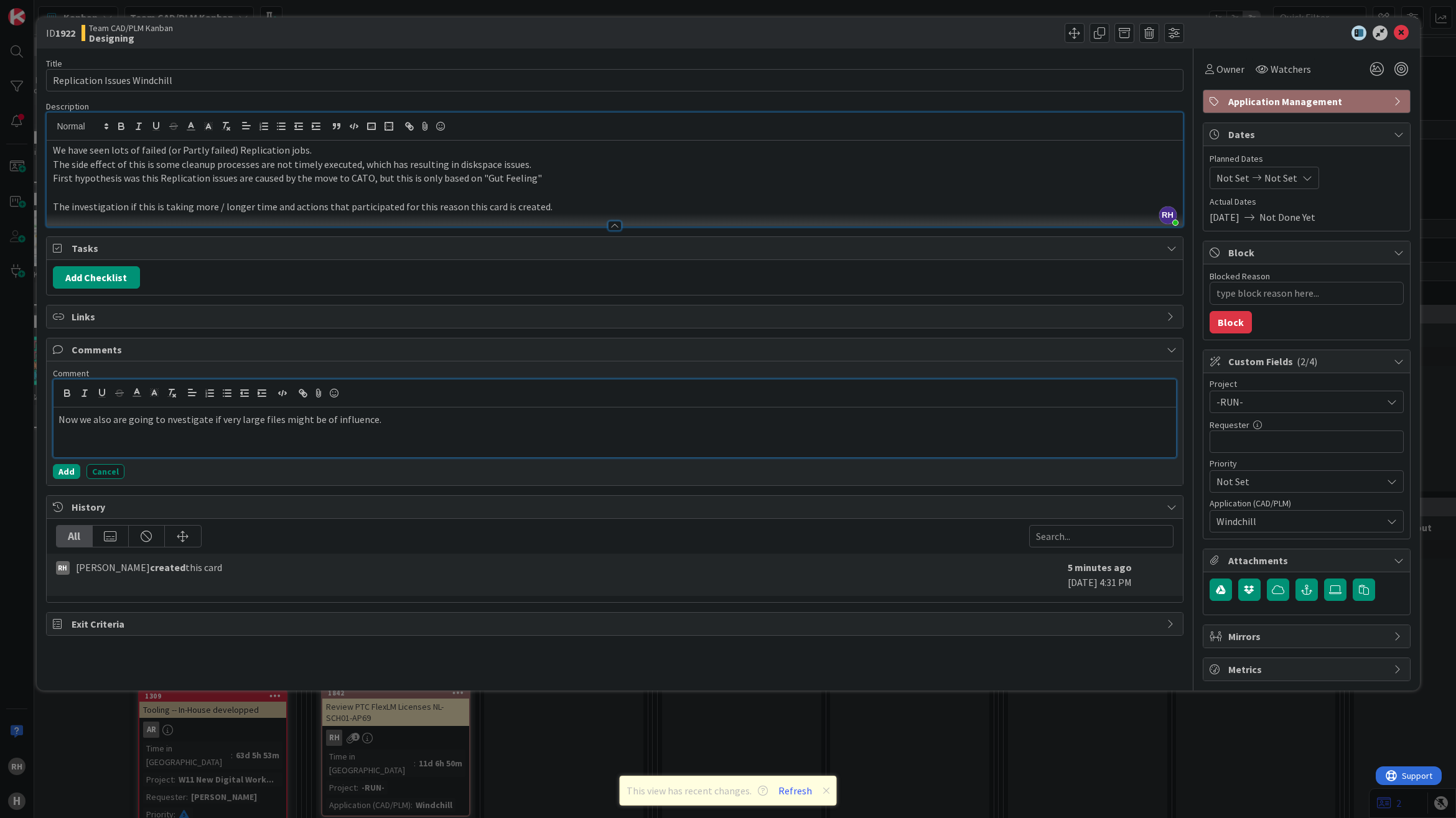
click at [154, 440] on div "Now we also are going to nvestigate if very large files might be of influence." at bounding box center [614, 432] width 1123 height 49
click at [394, 420] on p "Now we also are going to investigate if very large files might be of influence." at bounding box center [614, 419] width 1112 height 15
click at [561, 420] on p "Now we also are going to investigate if very large files might be of influence.…" at bounding box center [614, 419] width 1112 height 15
click at [65, 472] on button "Add" at bounding box center [67, 471] width 27 height 15
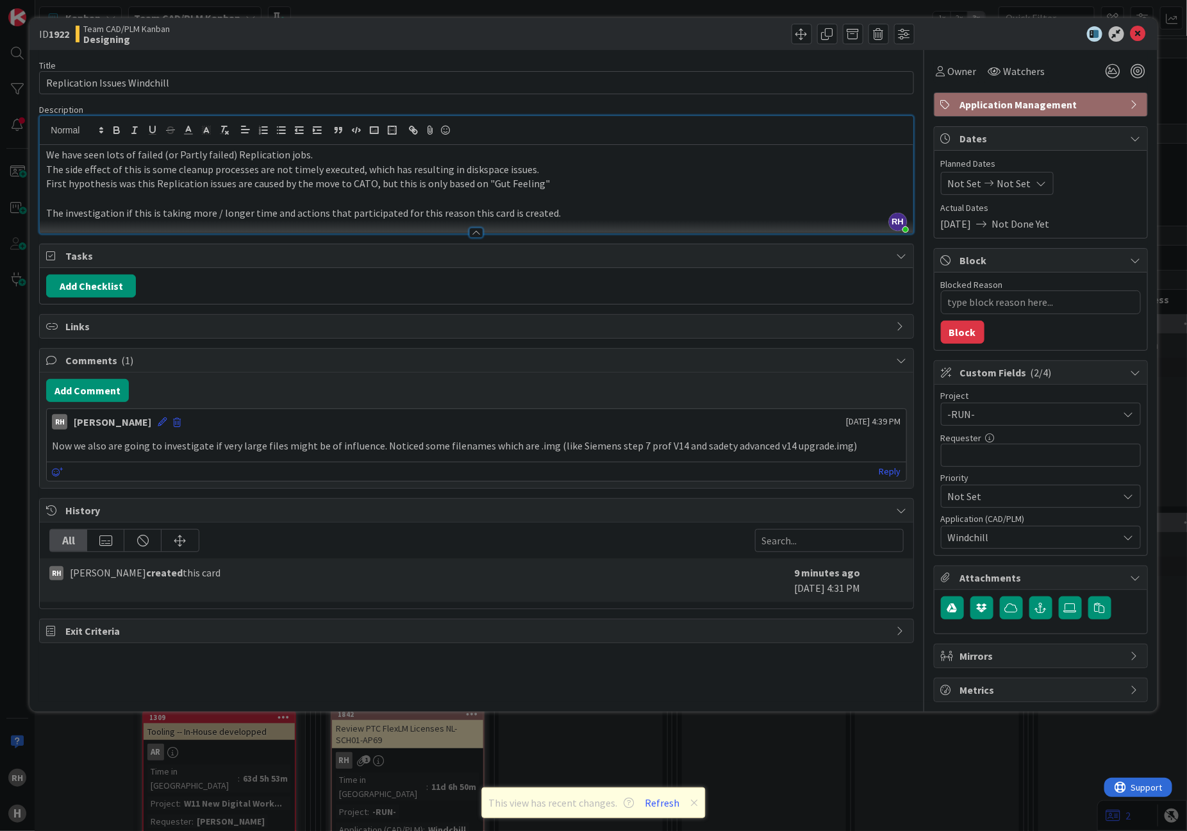
type textarea "x"
